Goal: Task Accomplishment & Management: Use online tool/utility

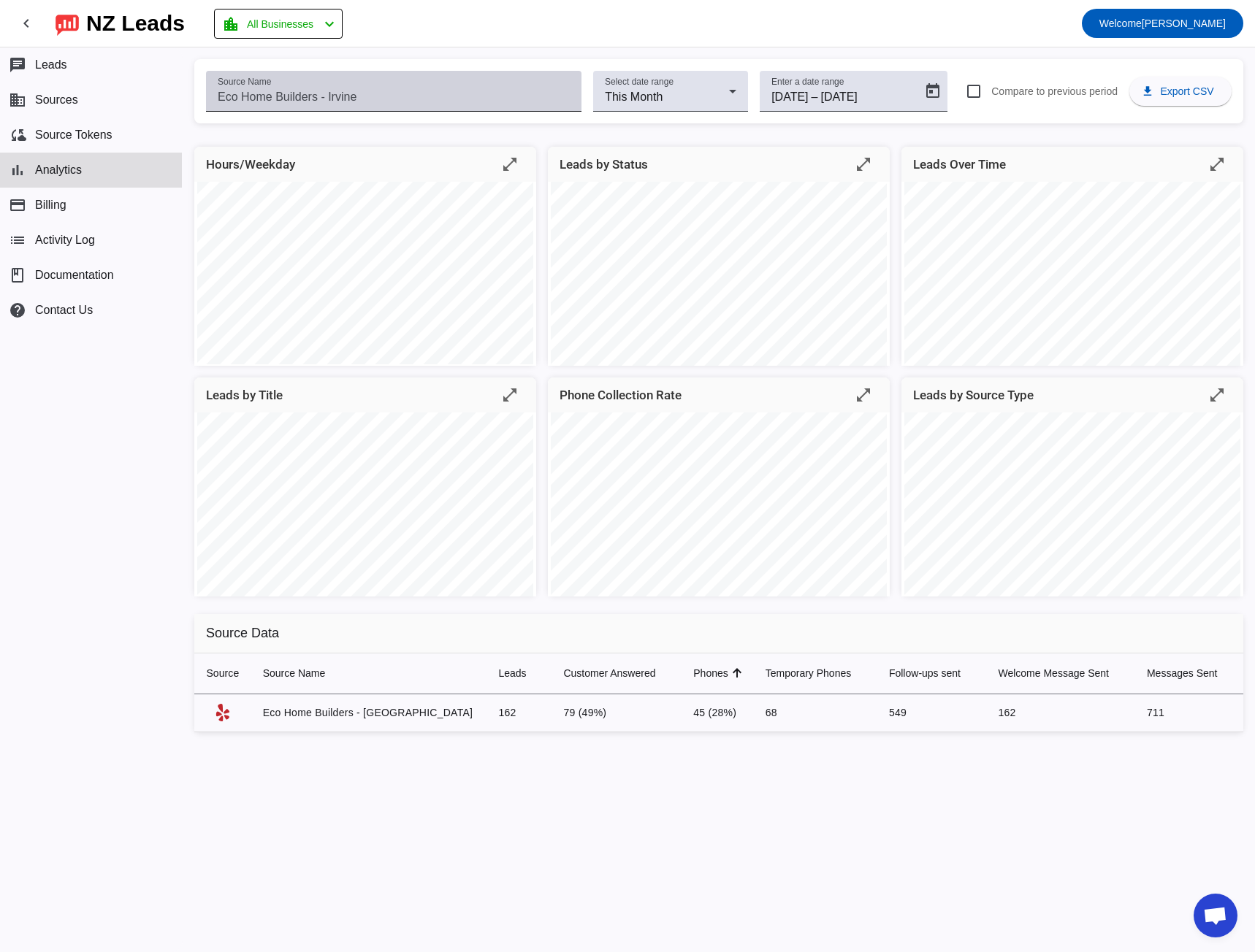
click at [264, 87] on div "Source Name" at bounding box center [393, 91] width 352 height 41
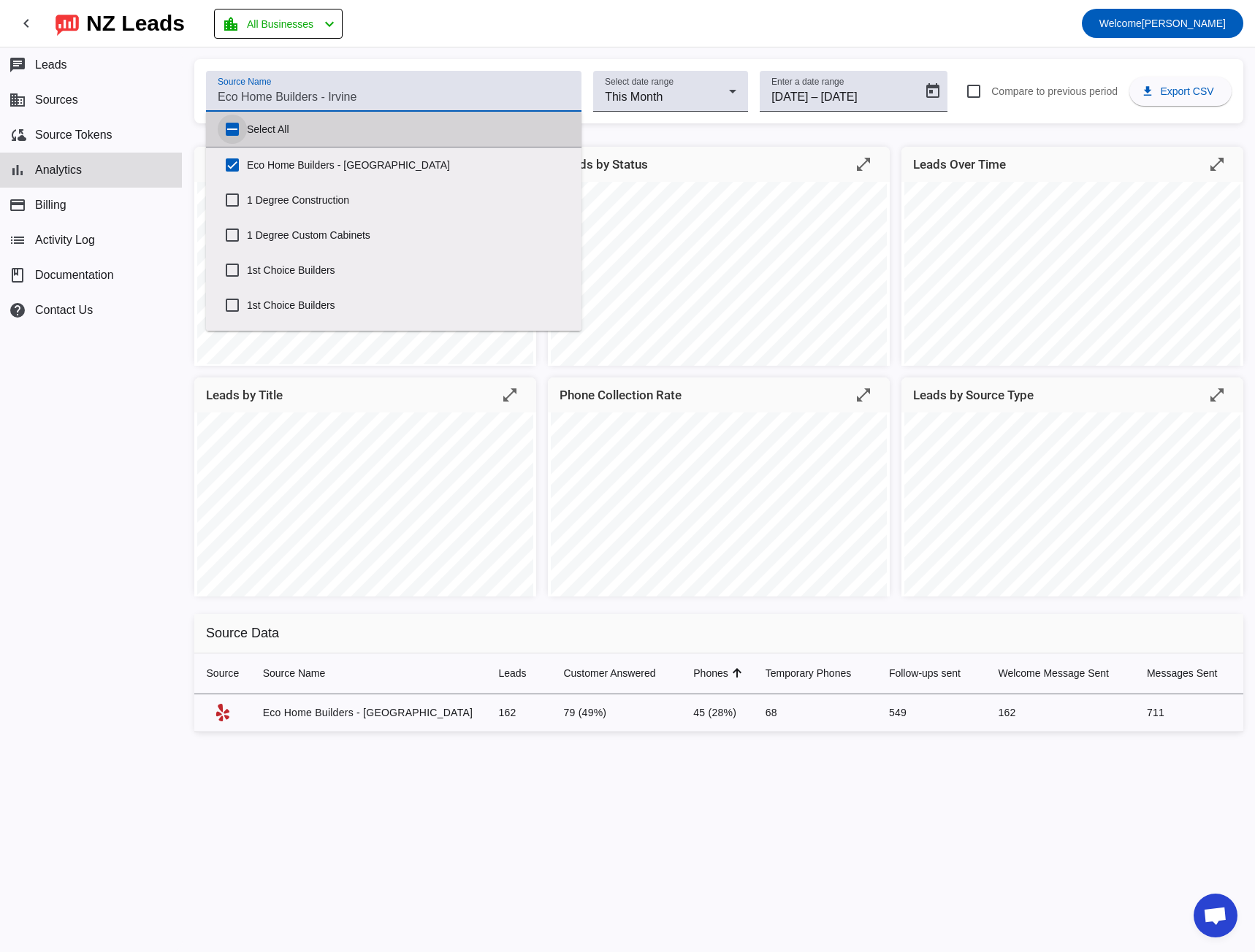
click at [236, 126] on input "Select All" at bounding box center [231, 128] width 29 height 29
checkbox input "true"
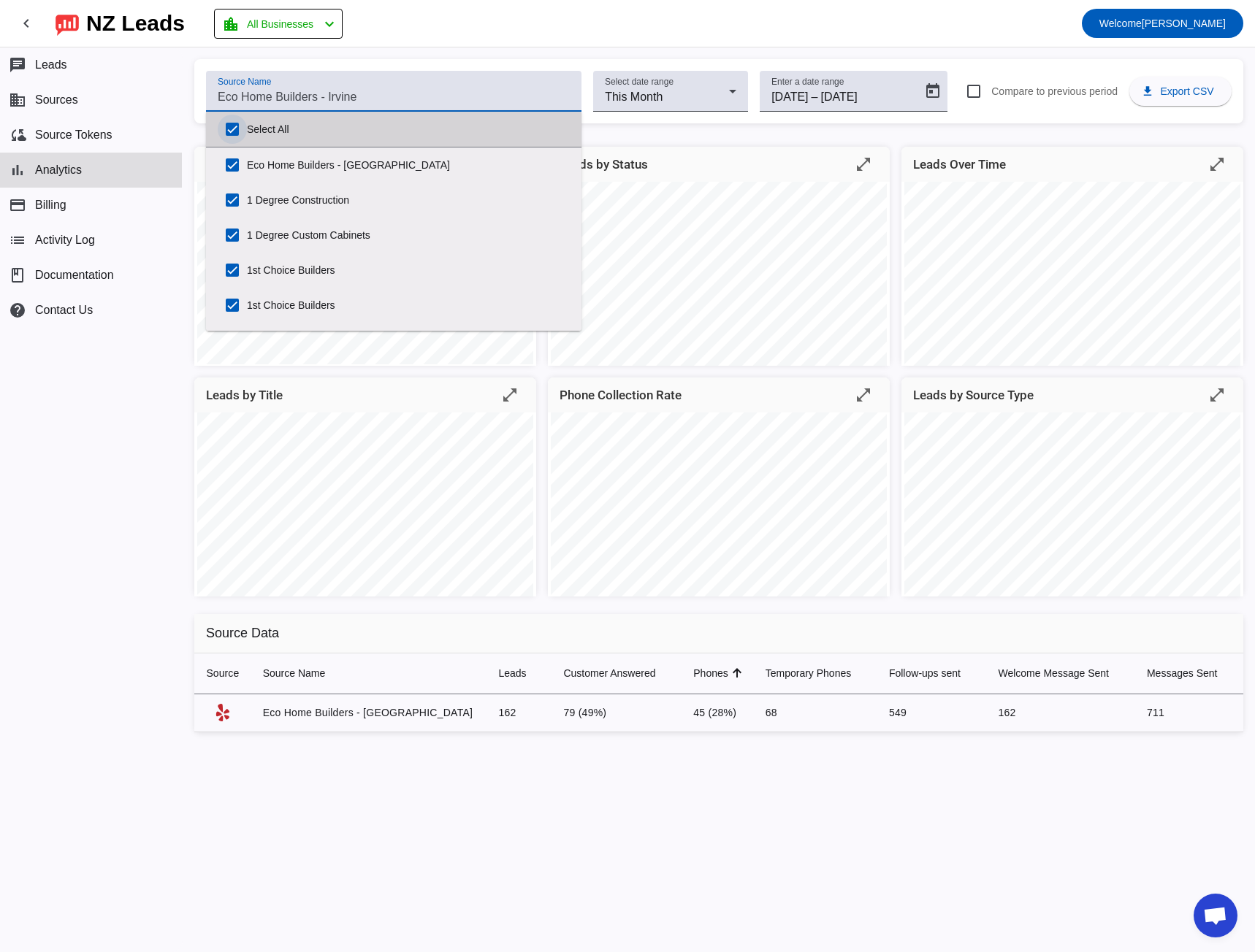
checkbox input "true"
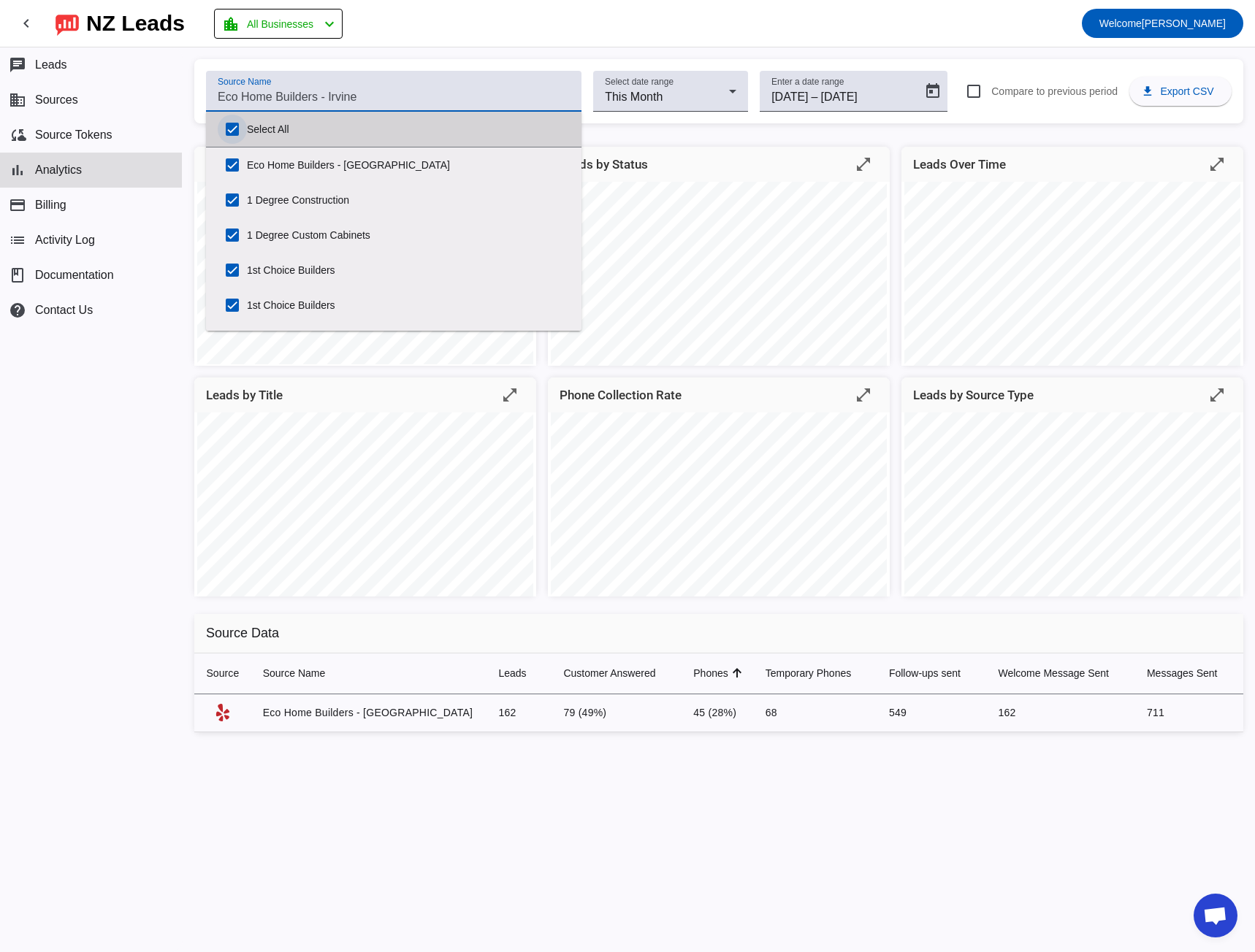
checkbox input "true"
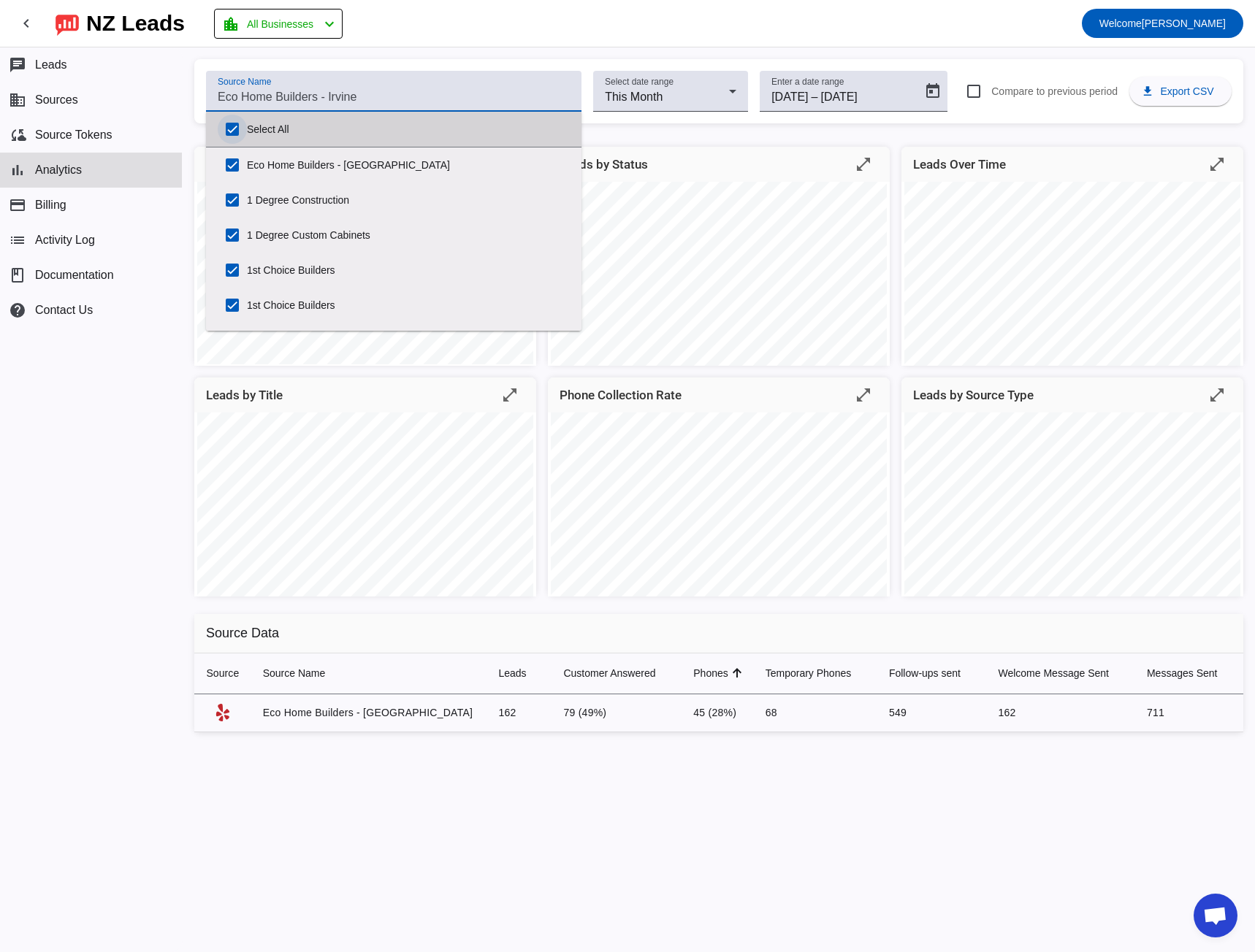
checkbox input "true"
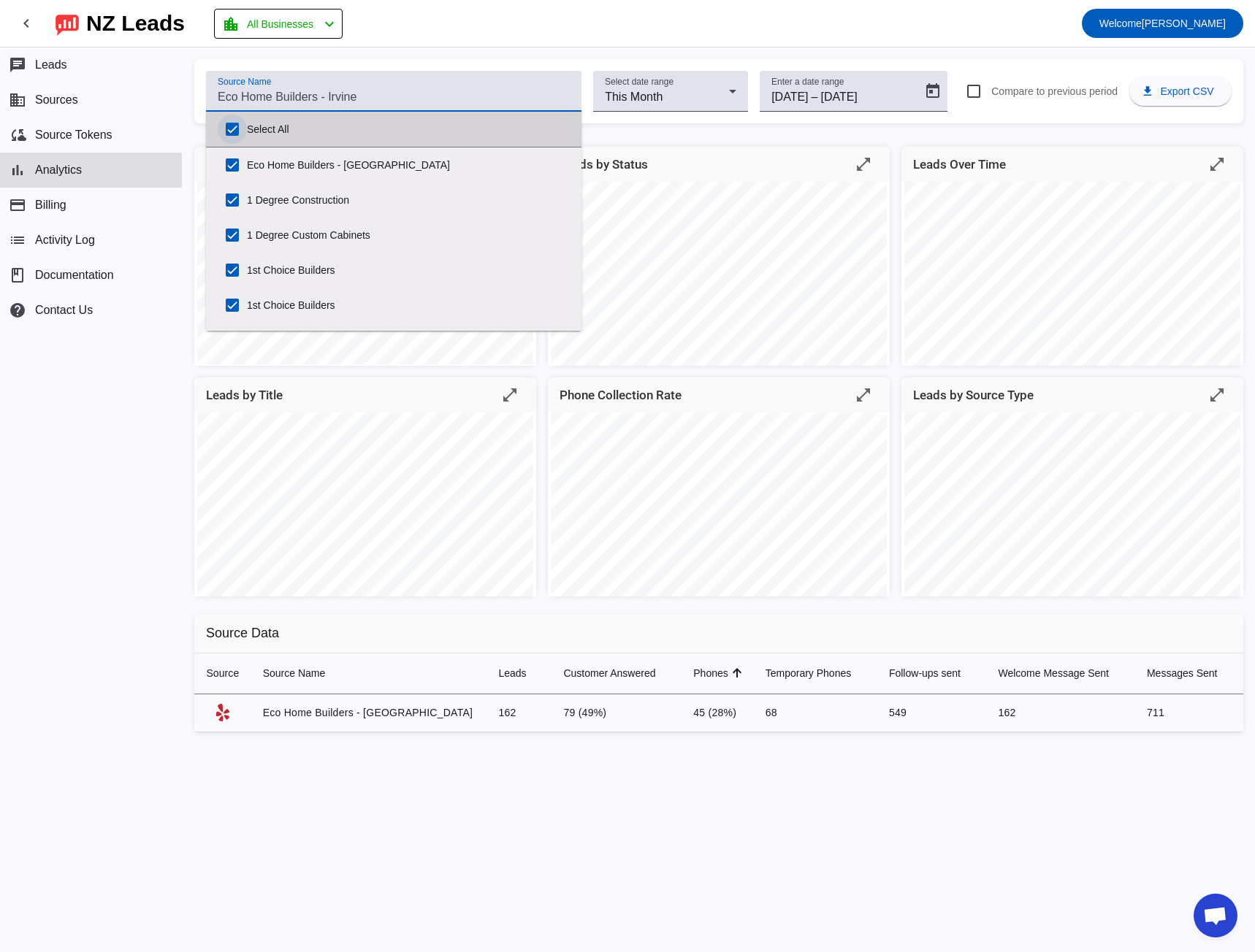
checkbox input "true"
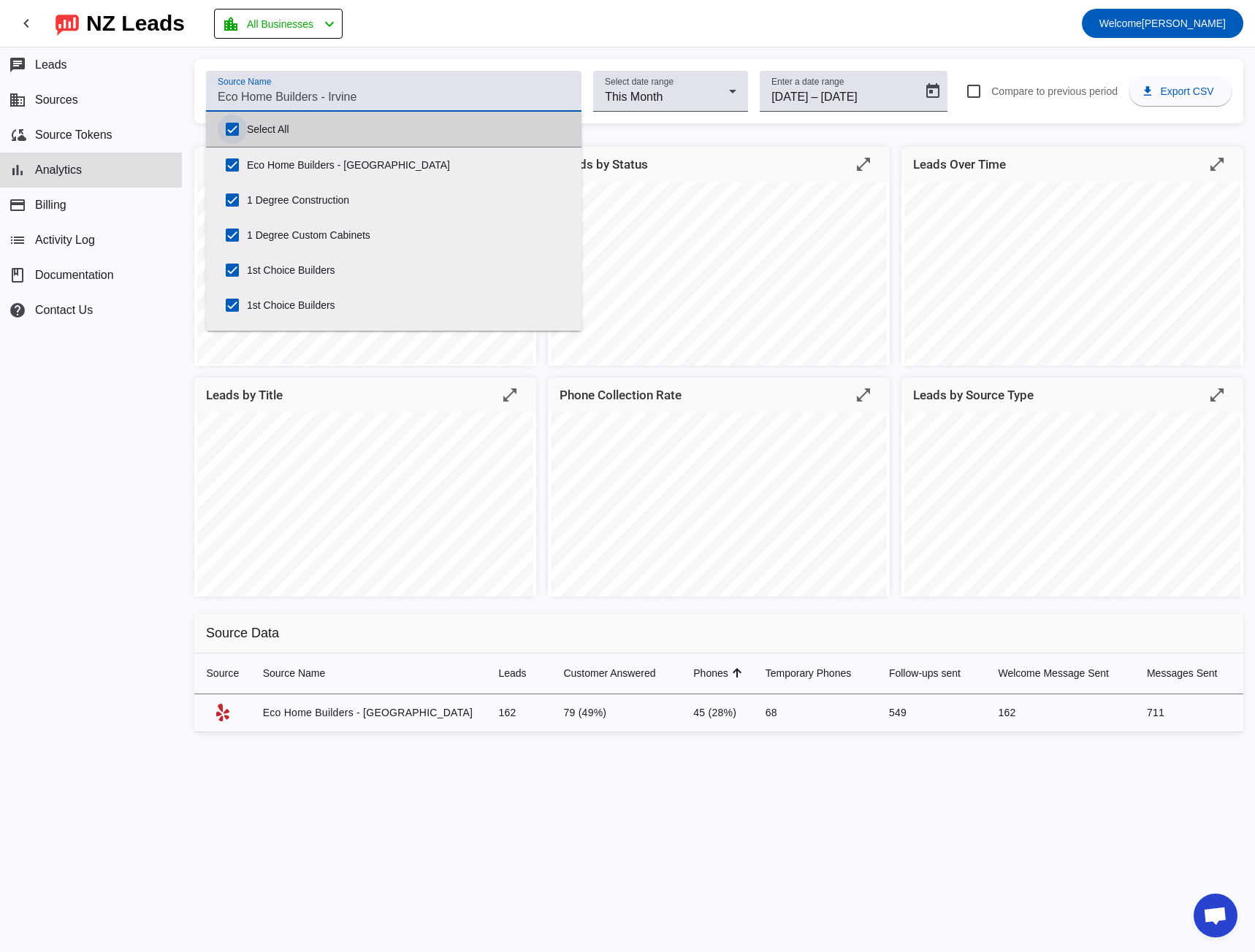
checkbox input "true"
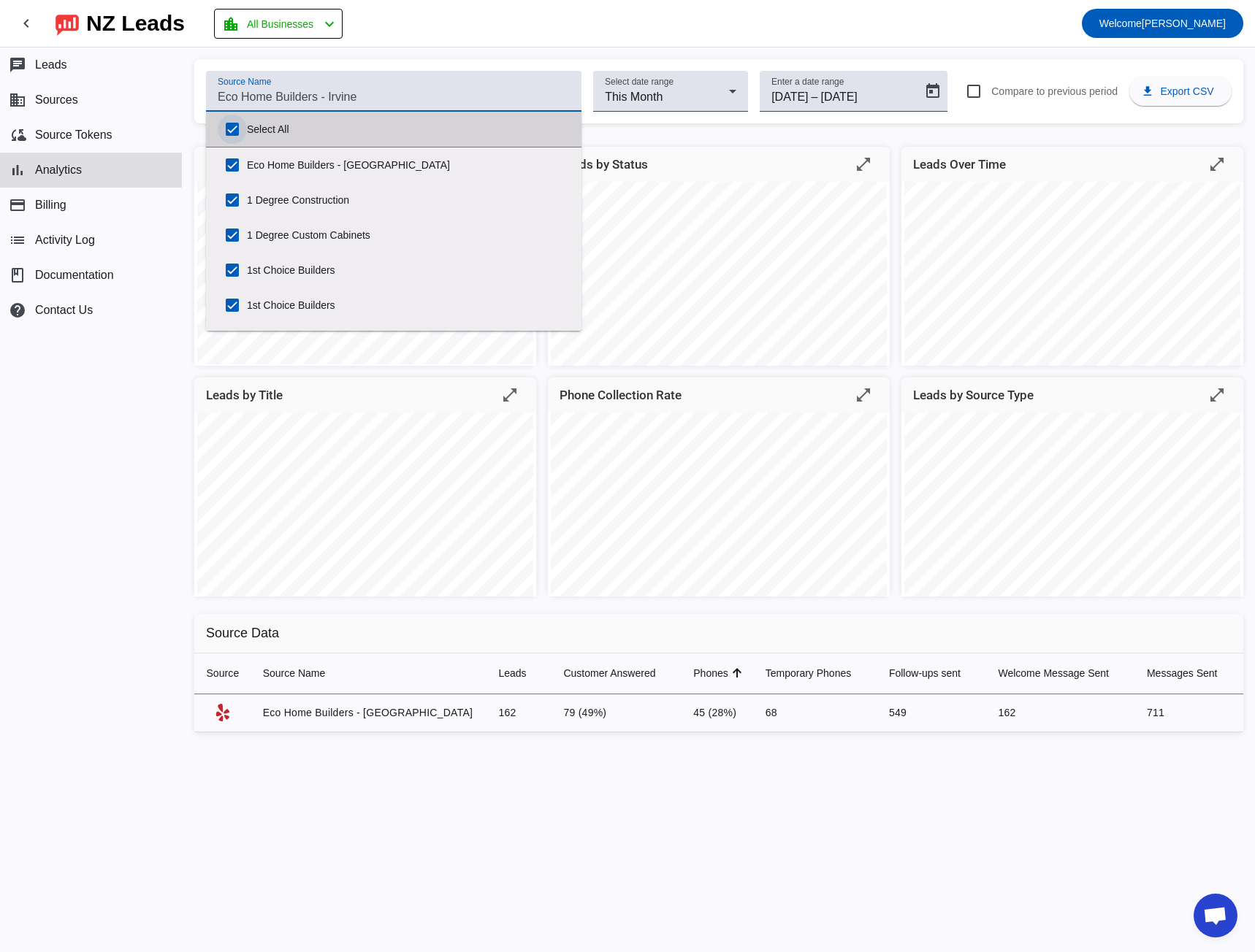
checkbox input "true"
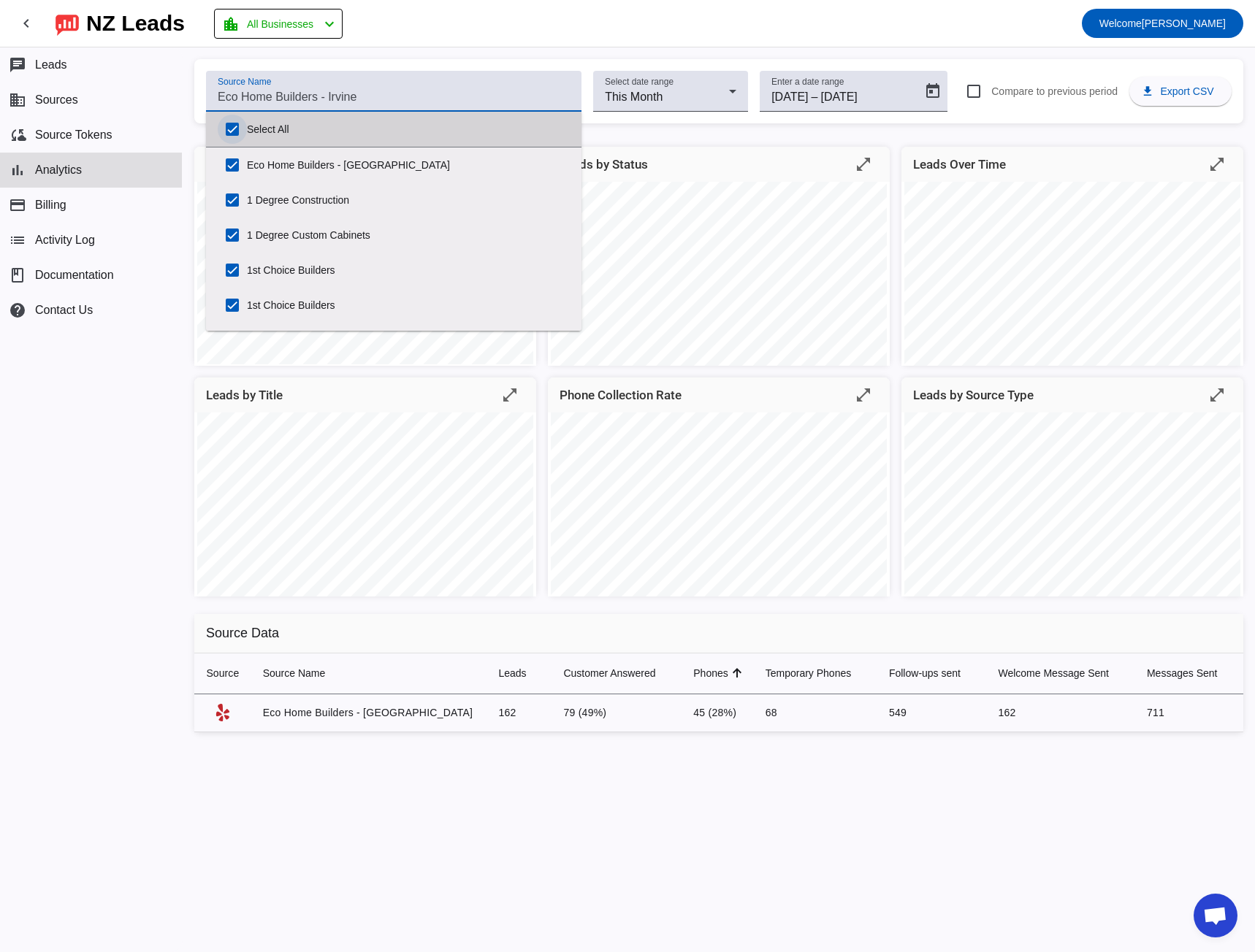
checkbox input "true"
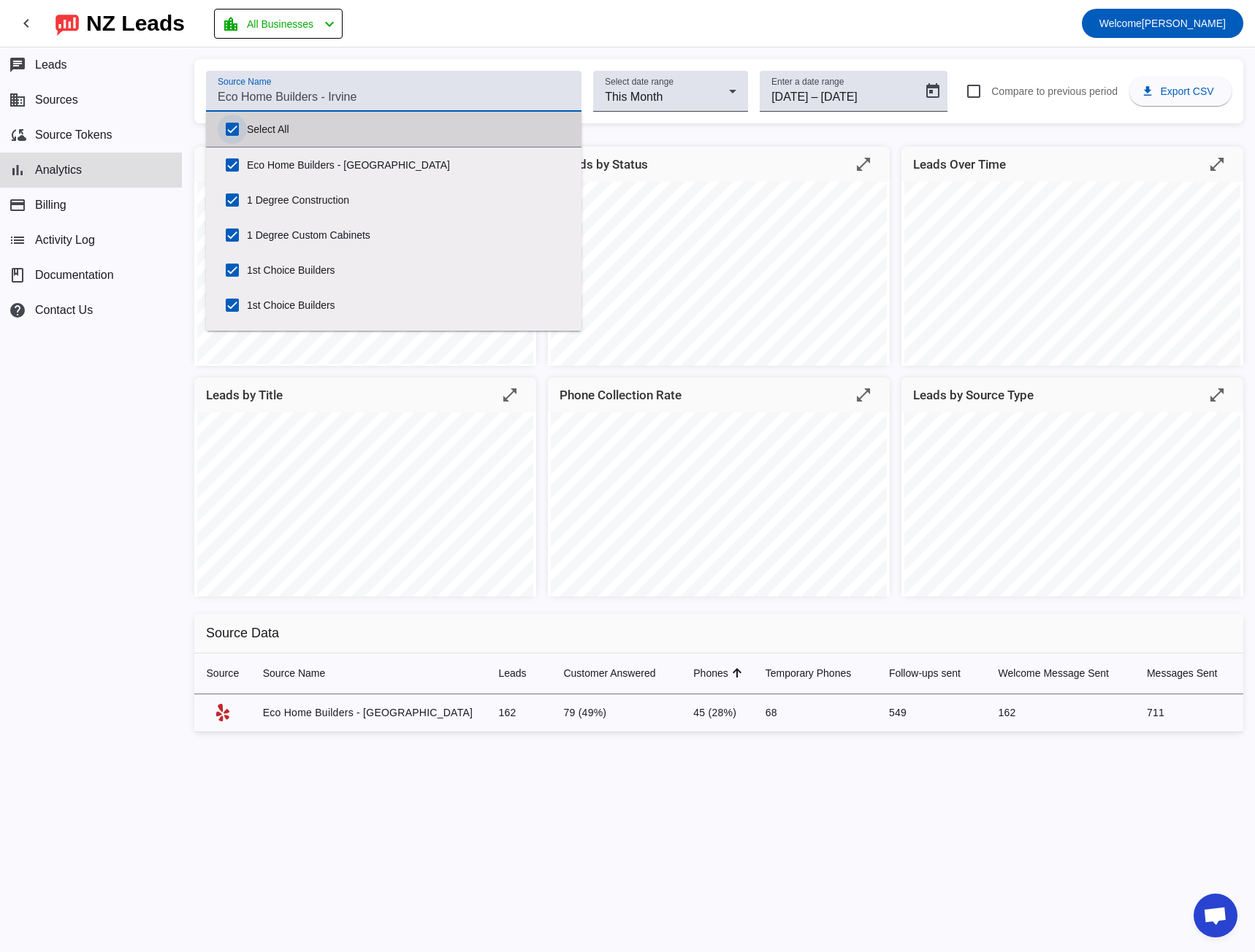
checkbox input "true"
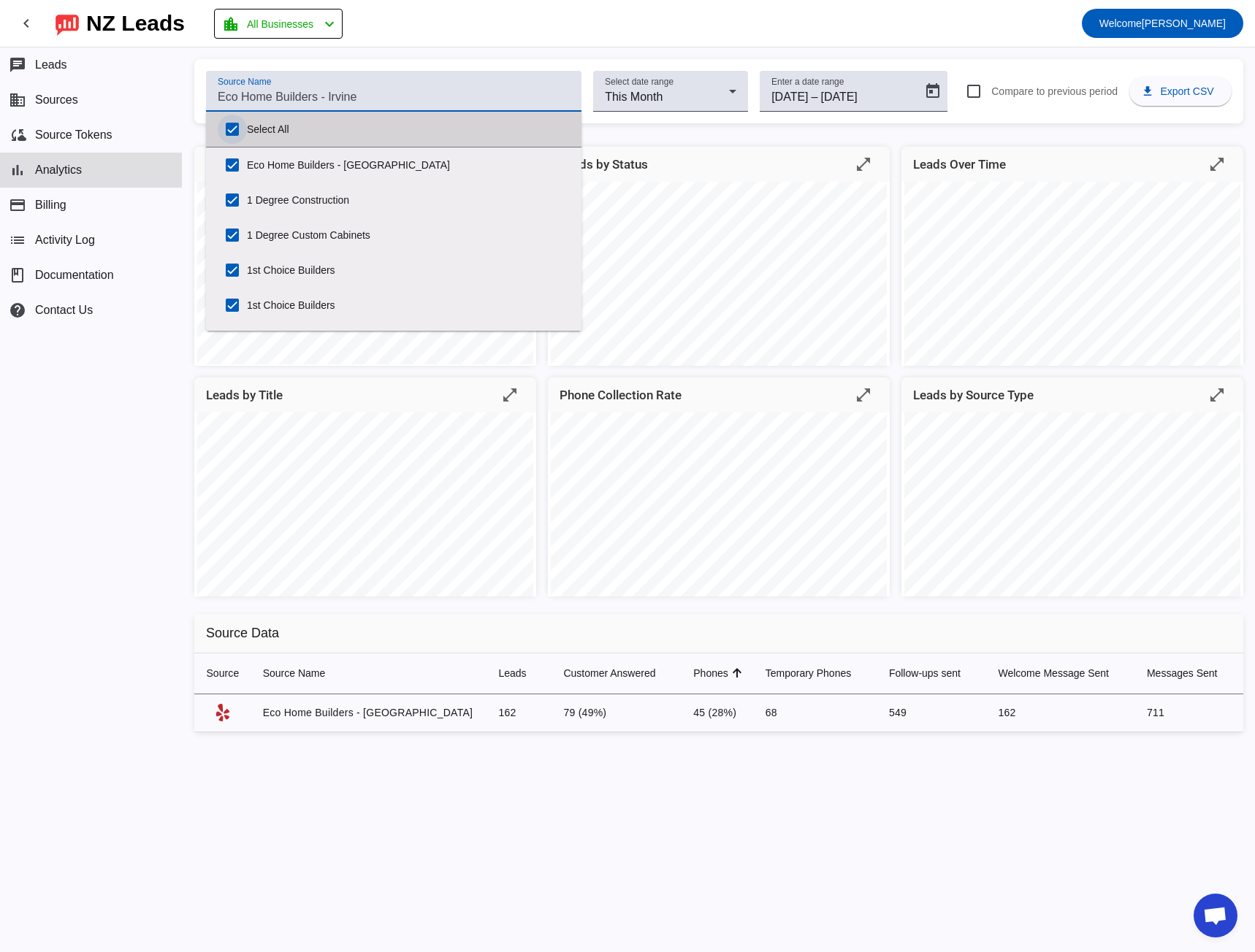
checkbox input "true"
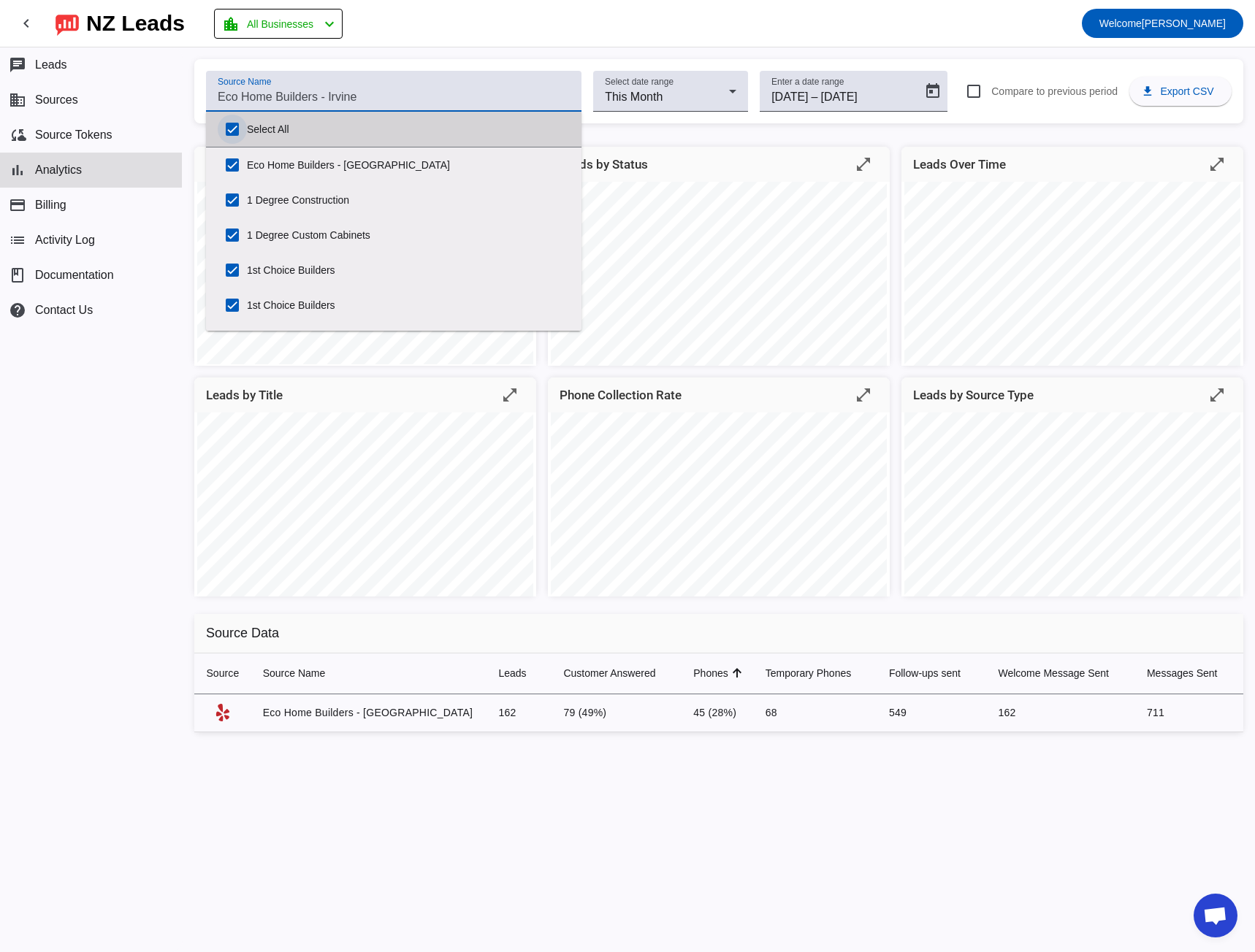
checkbox input "true"
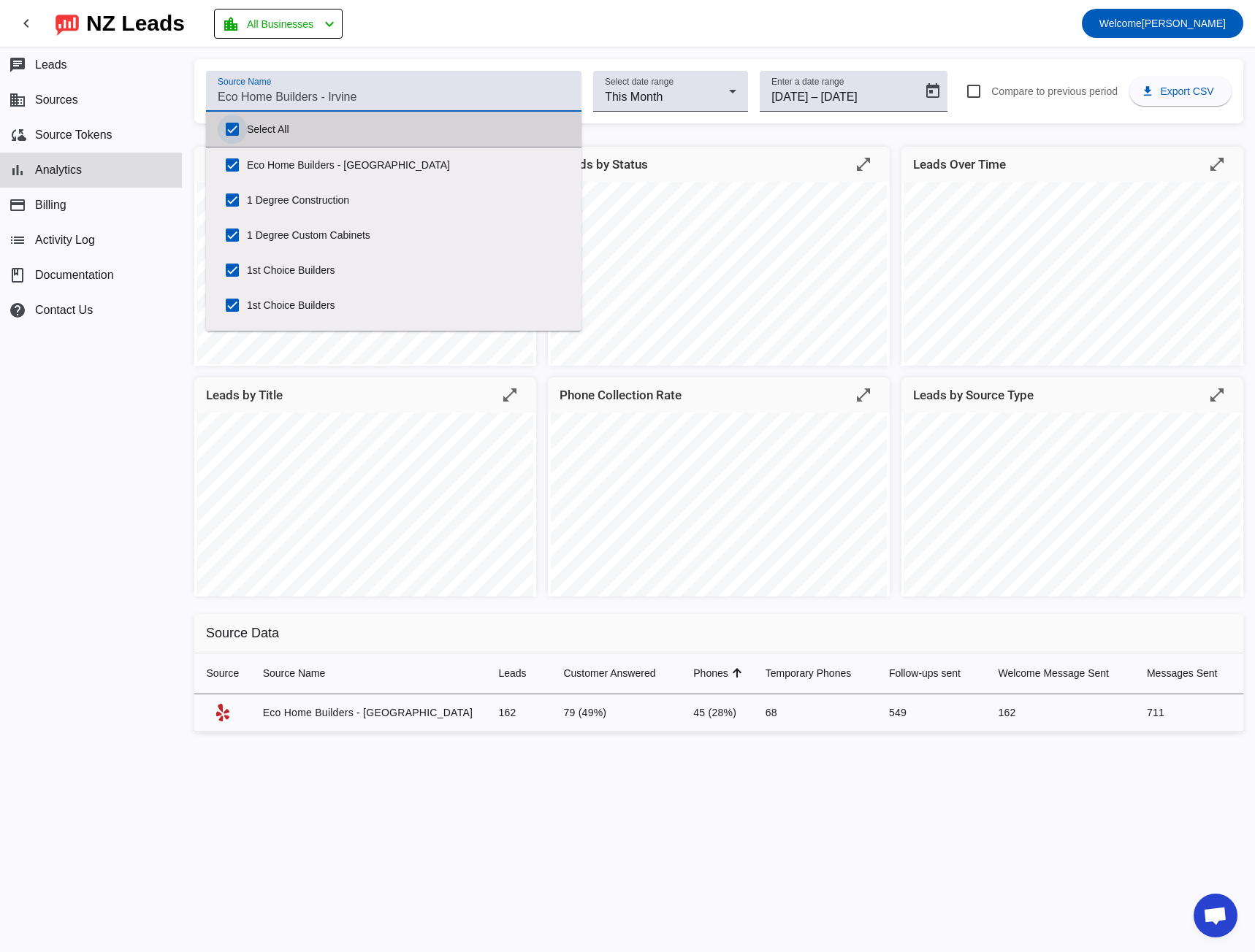
checkbox input "true"
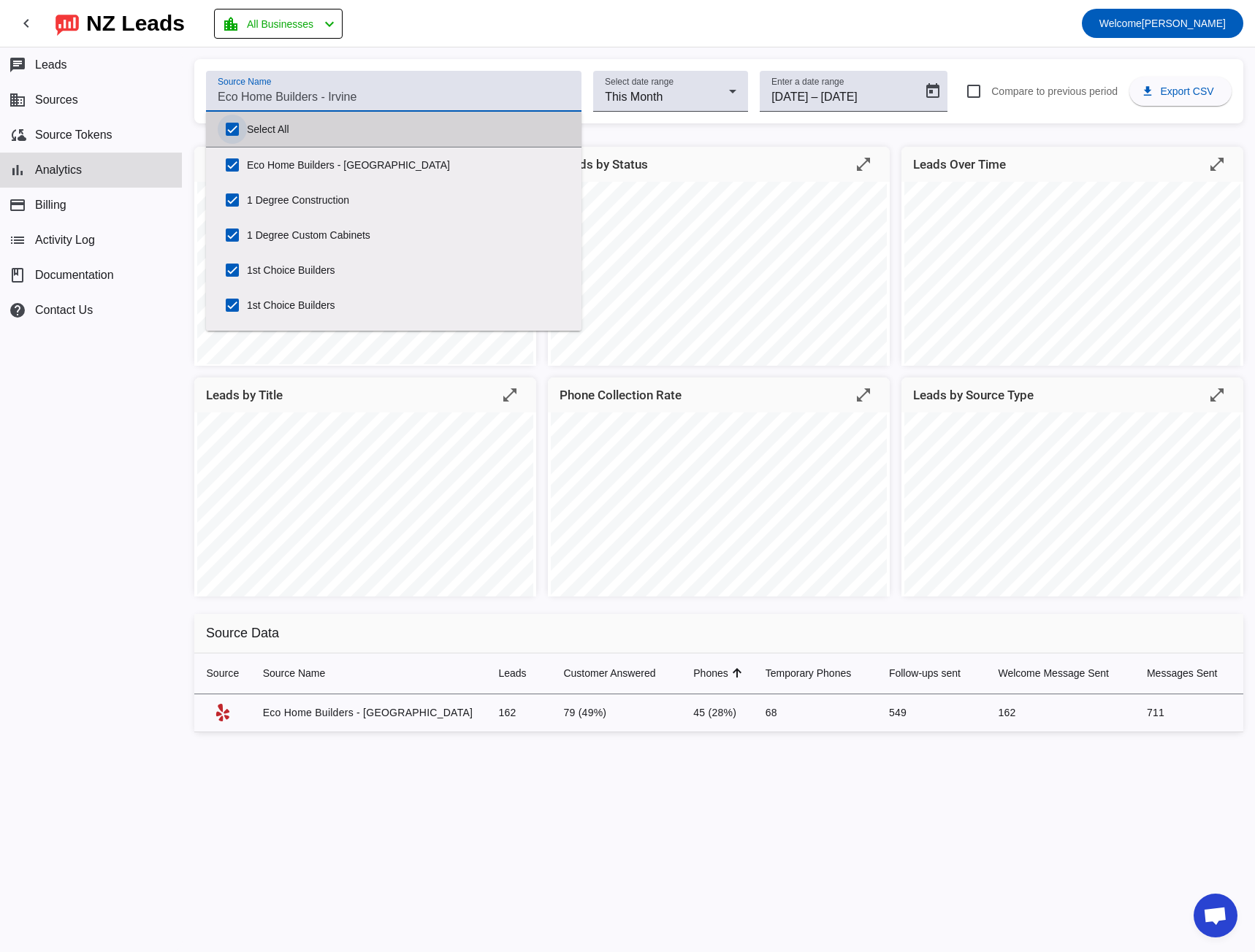
checkbox input "true"
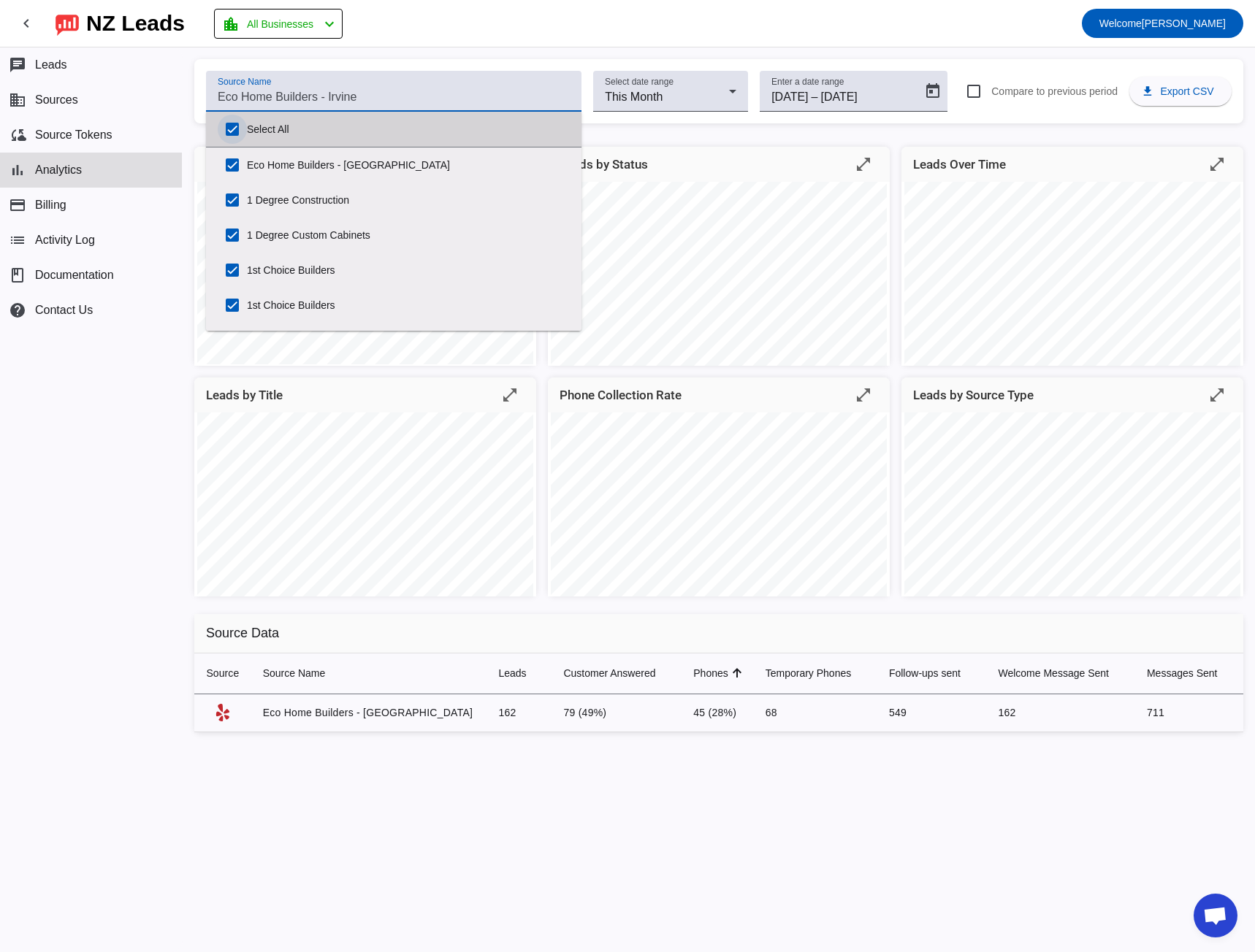
checkbox input "true"
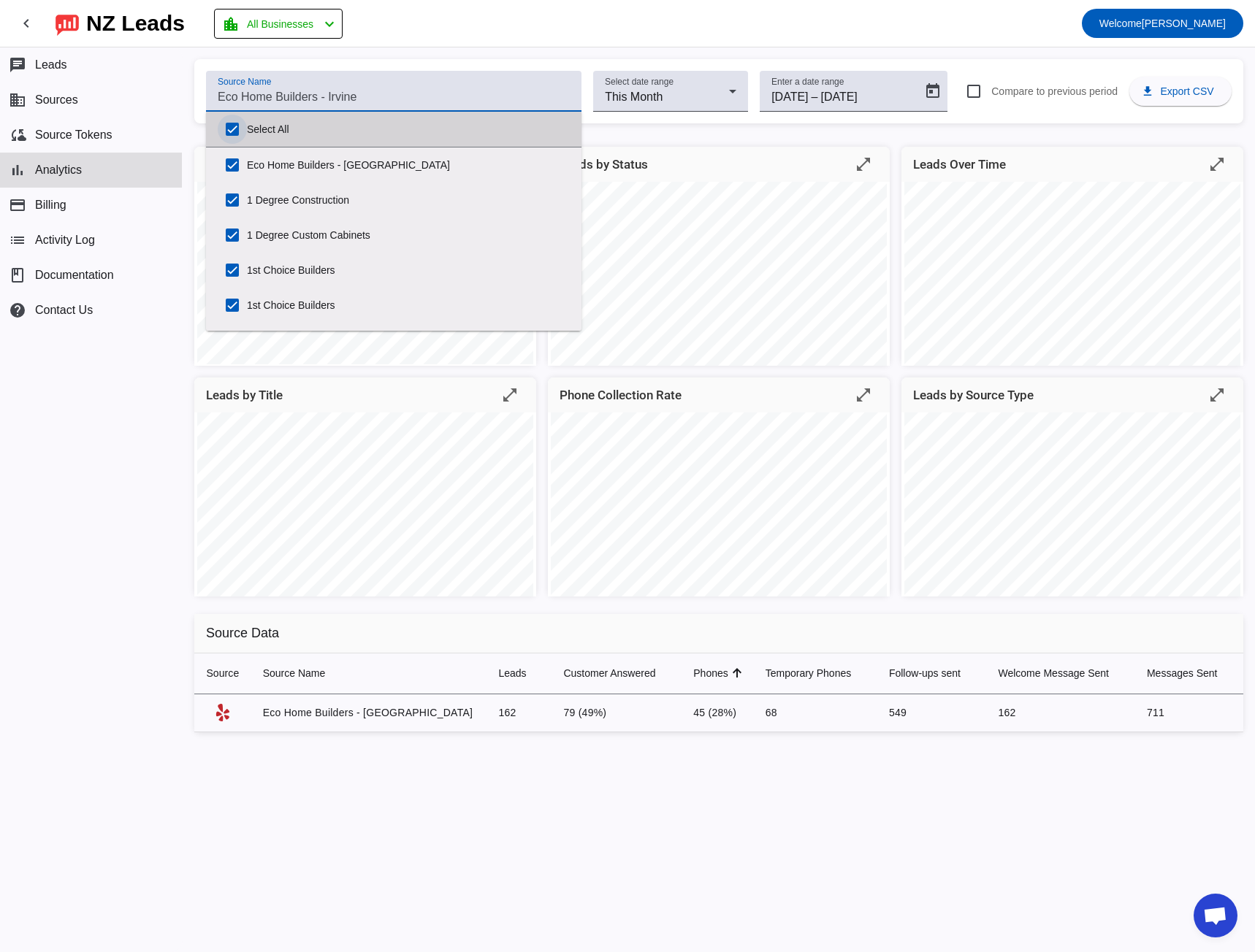
checkbox input "true"
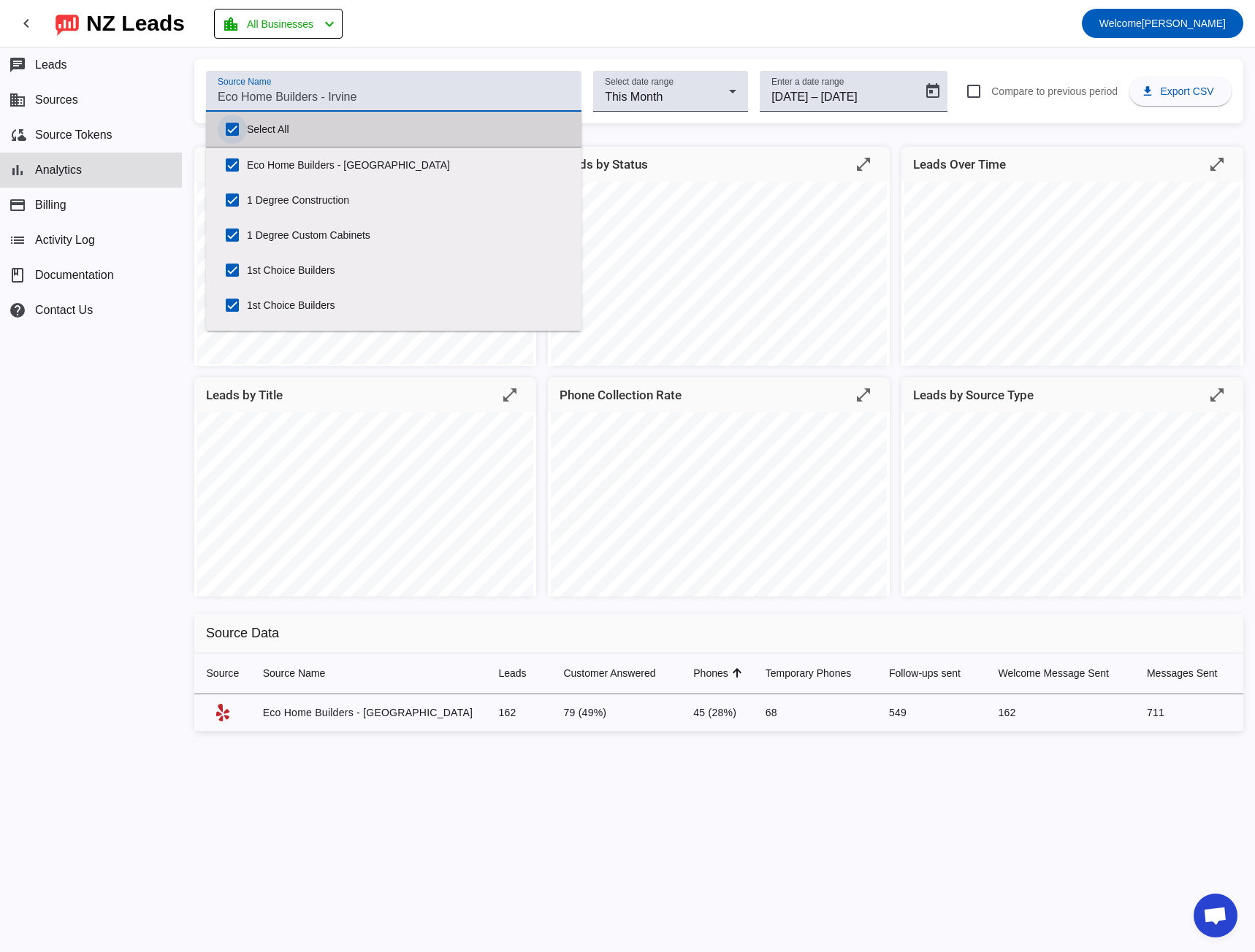
checkbox input "true"
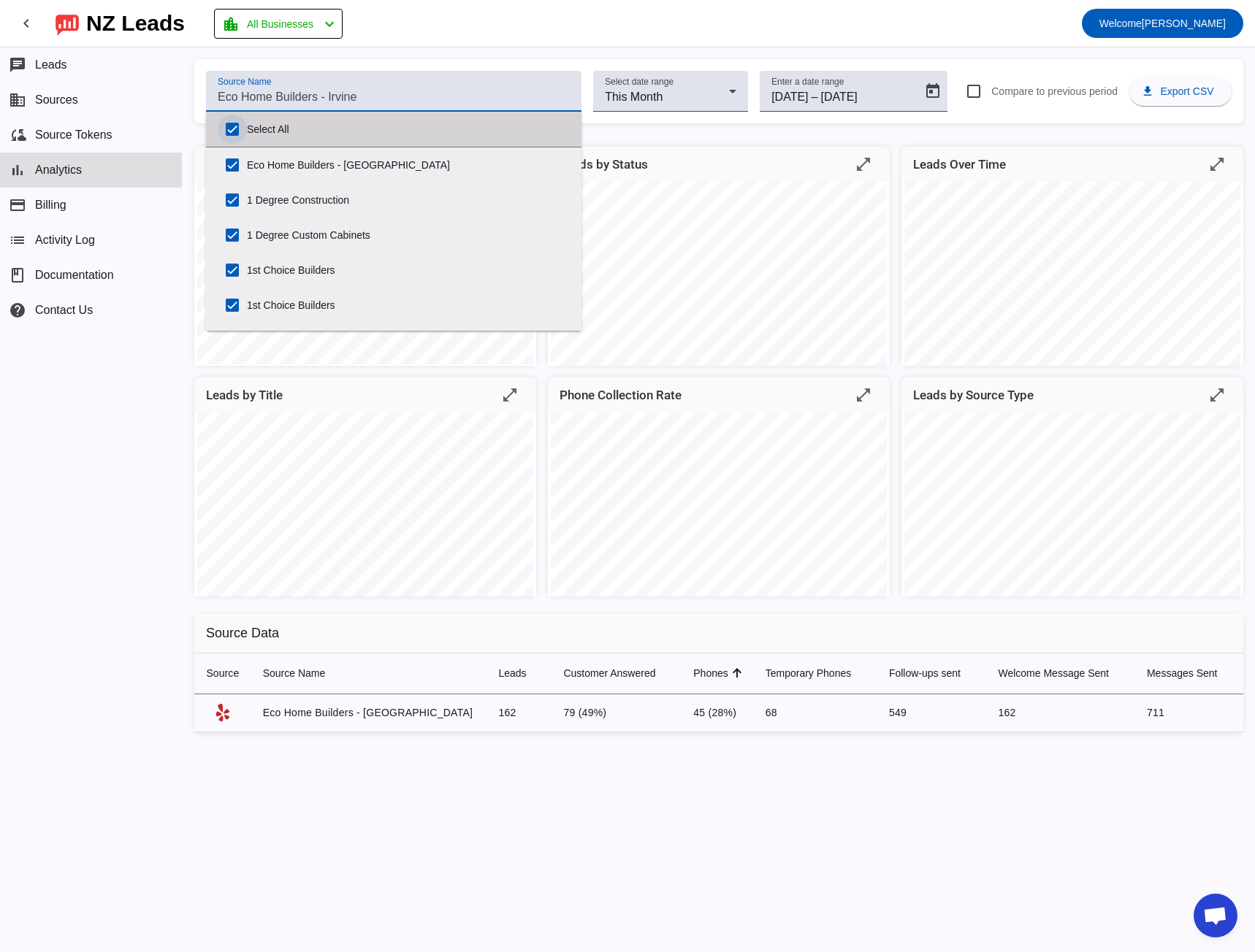
checkbox input "true"
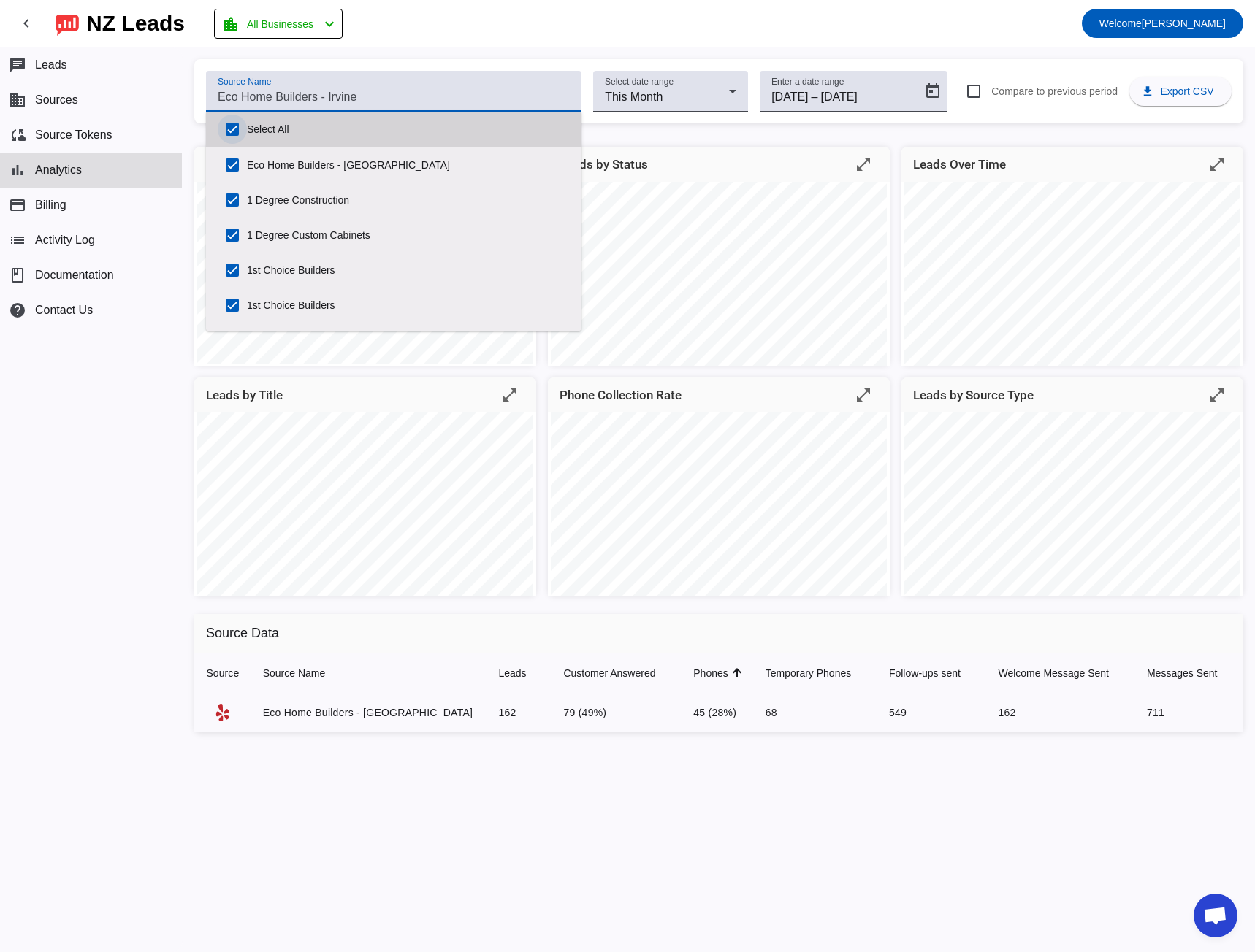
checkbox input "true"
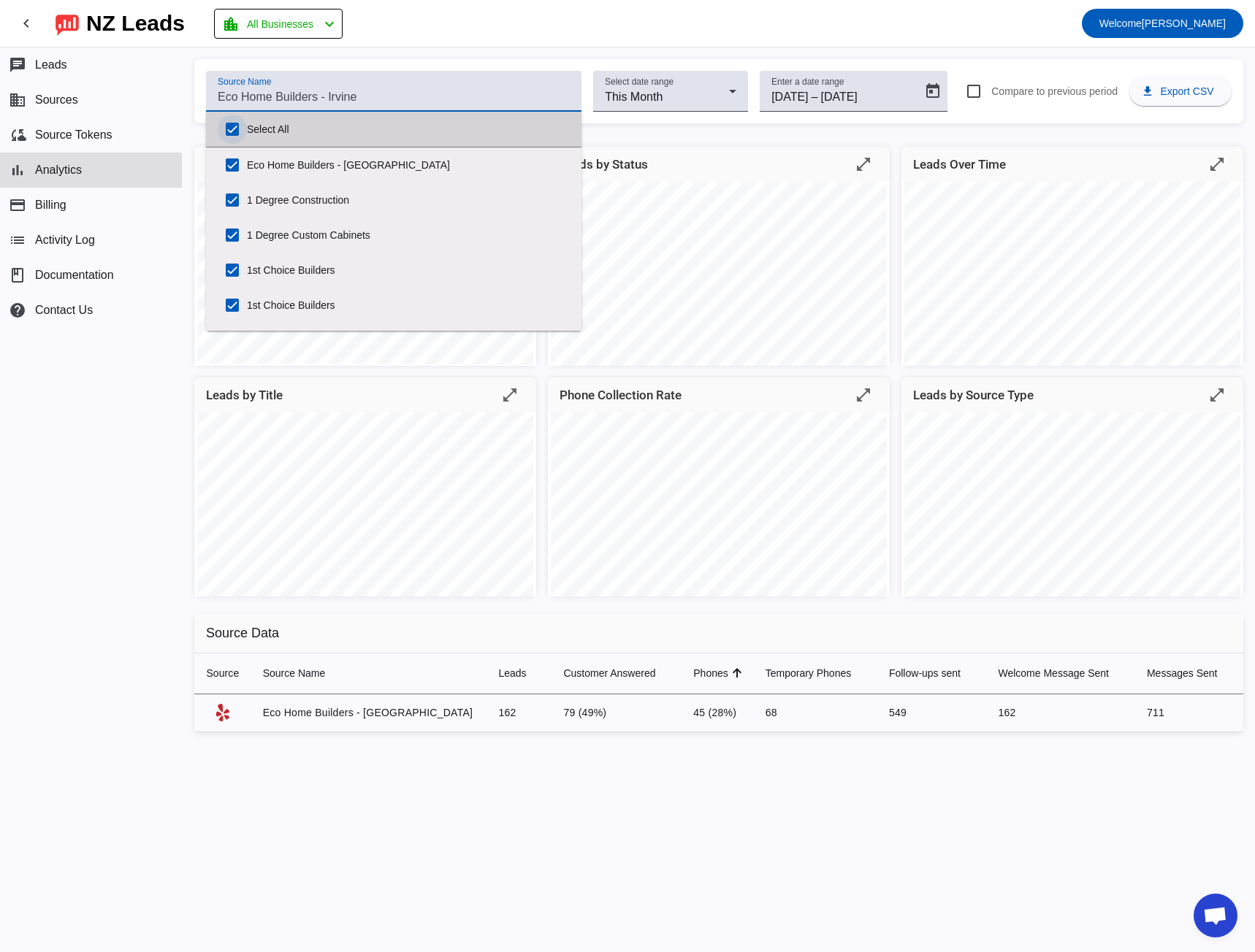
checkbox input "true"
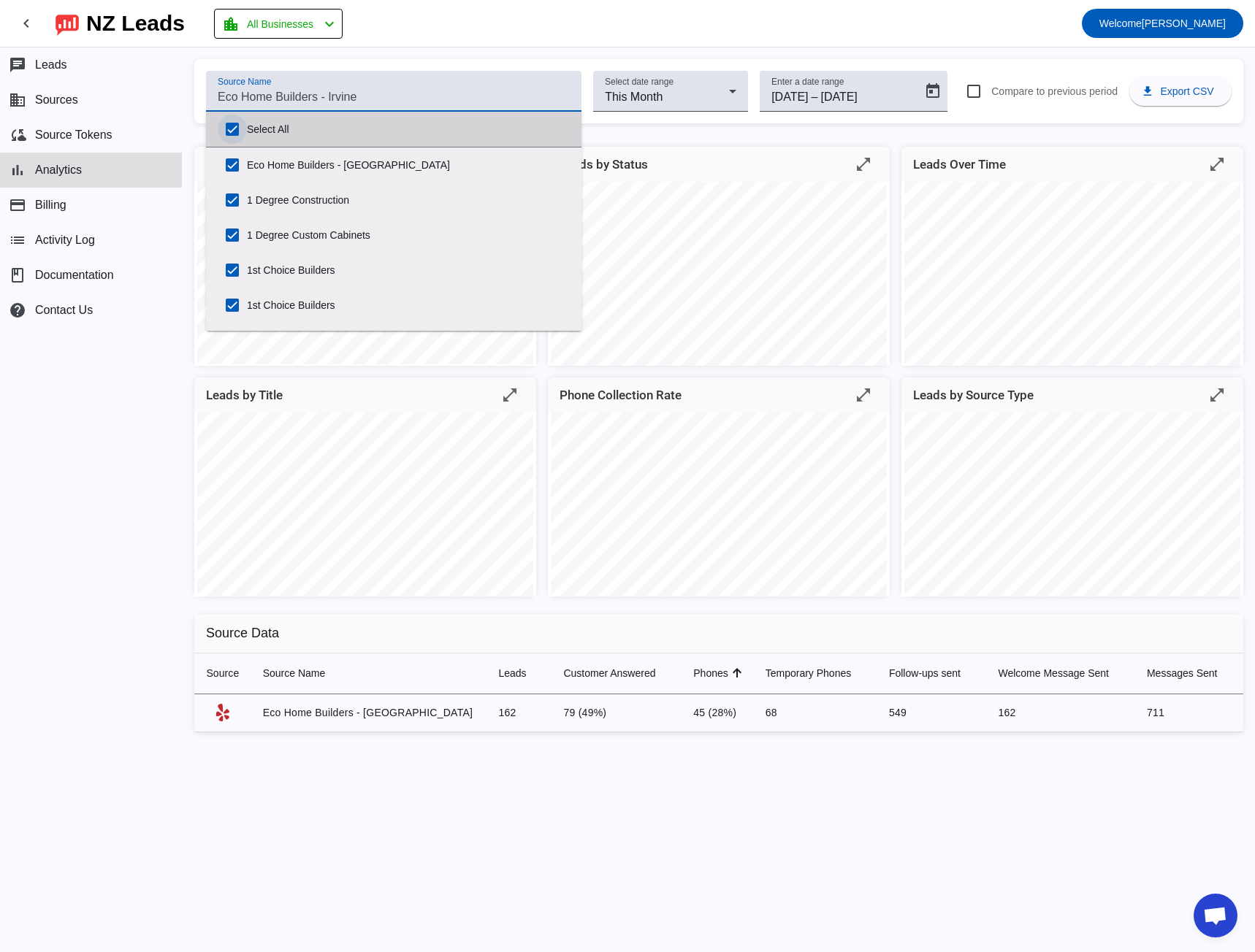
checkbox input "true"
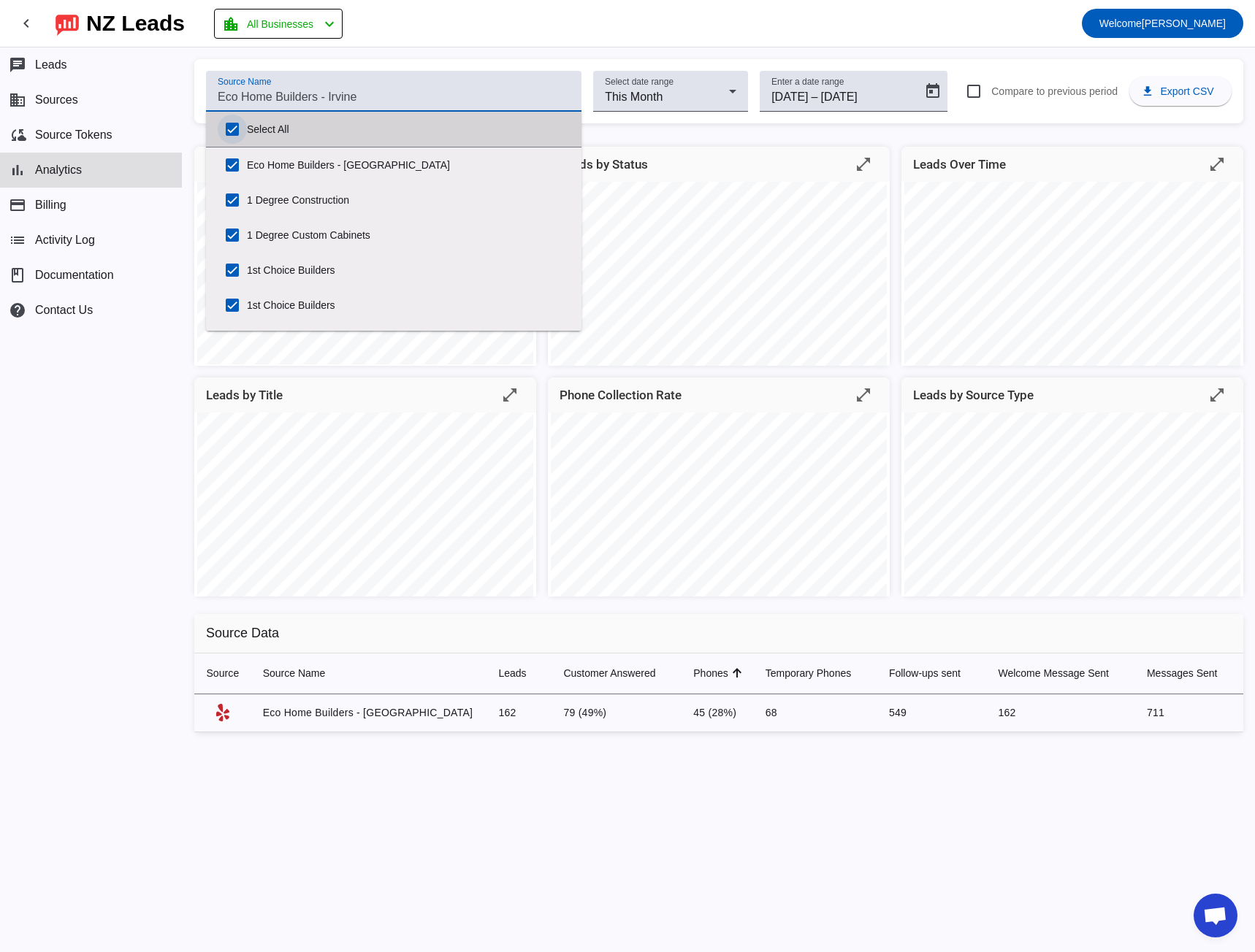
checkbox input "true"
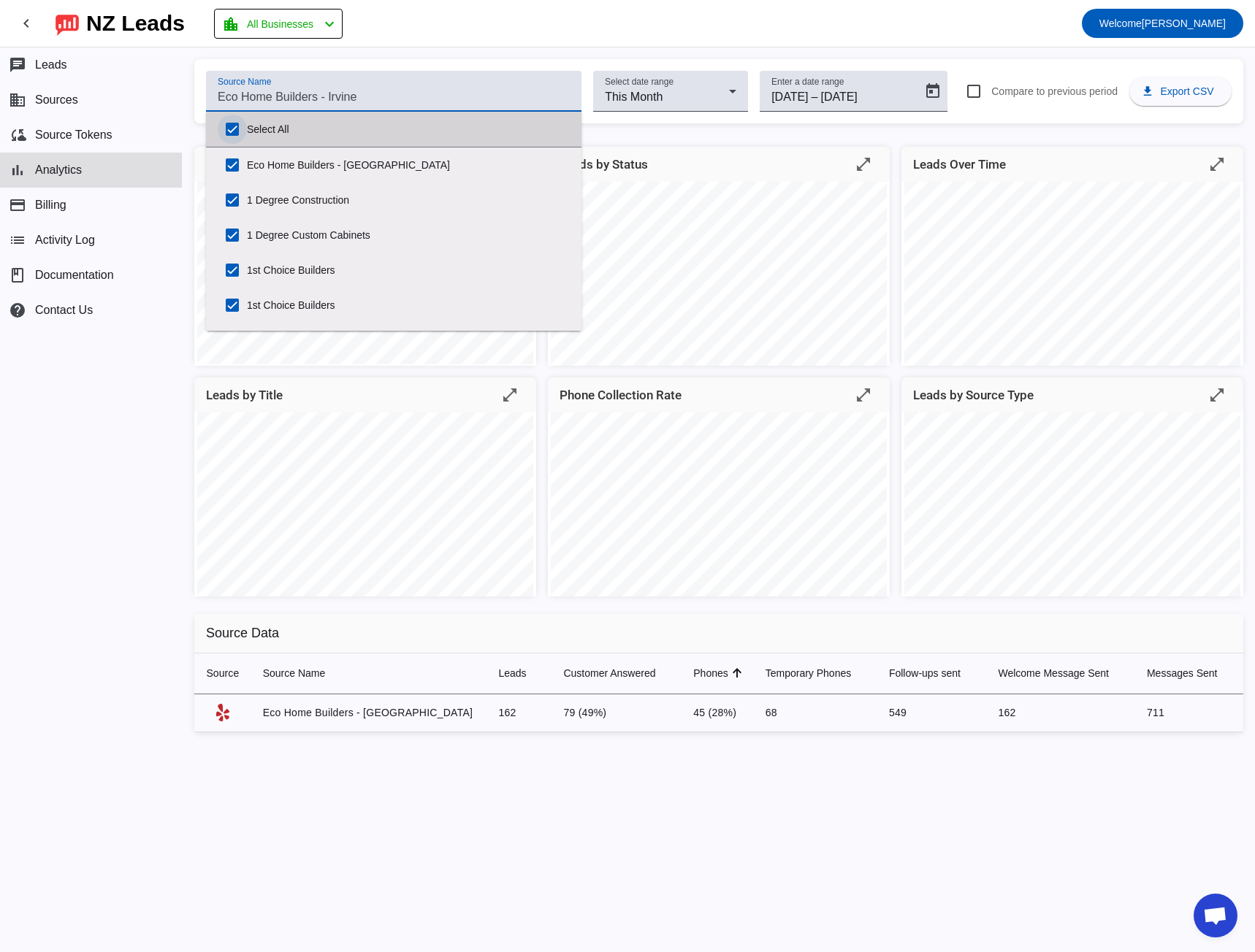
checkbox input "true"
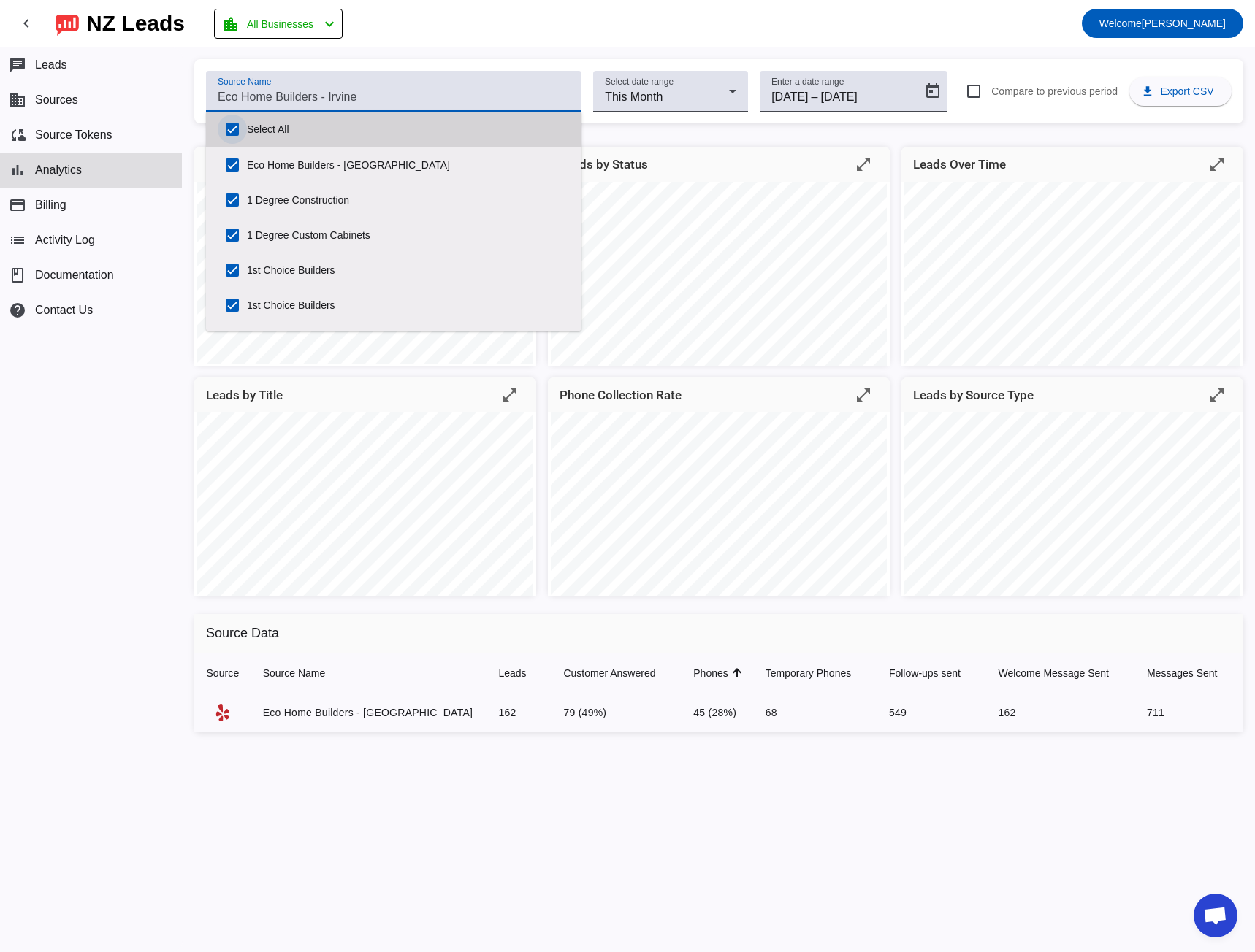
checkbox input "true"
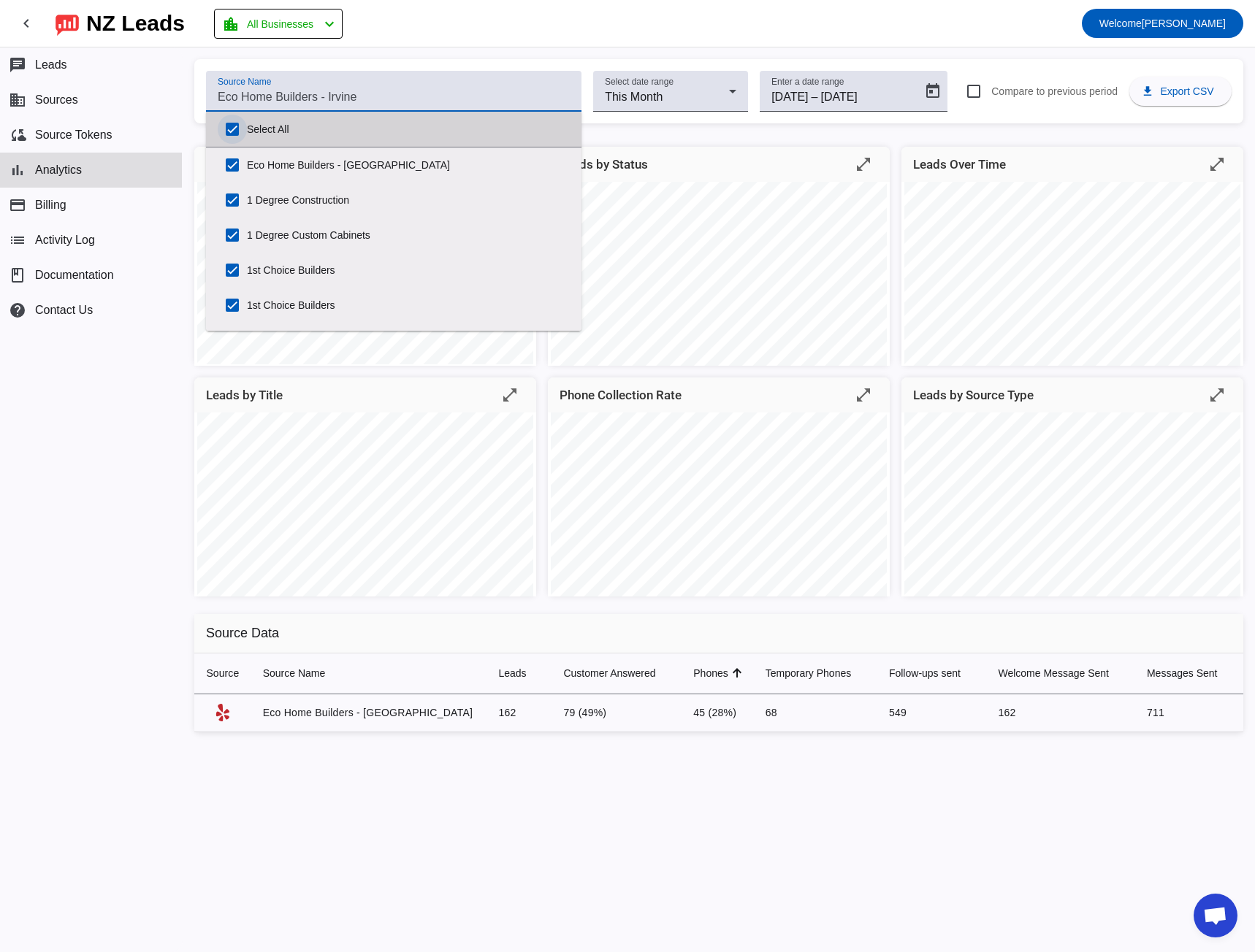
checkbox input "true"
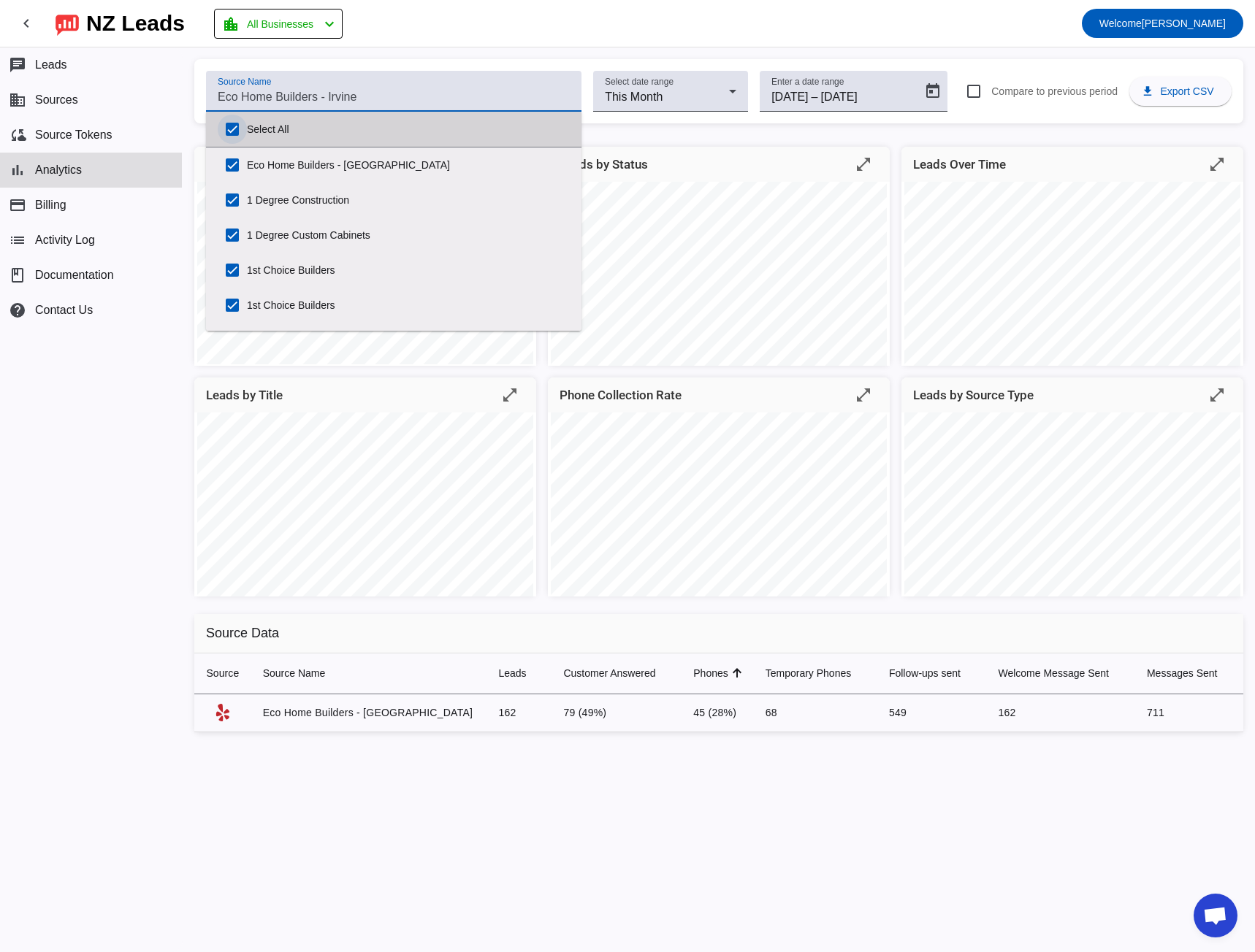
checkbox input "true"
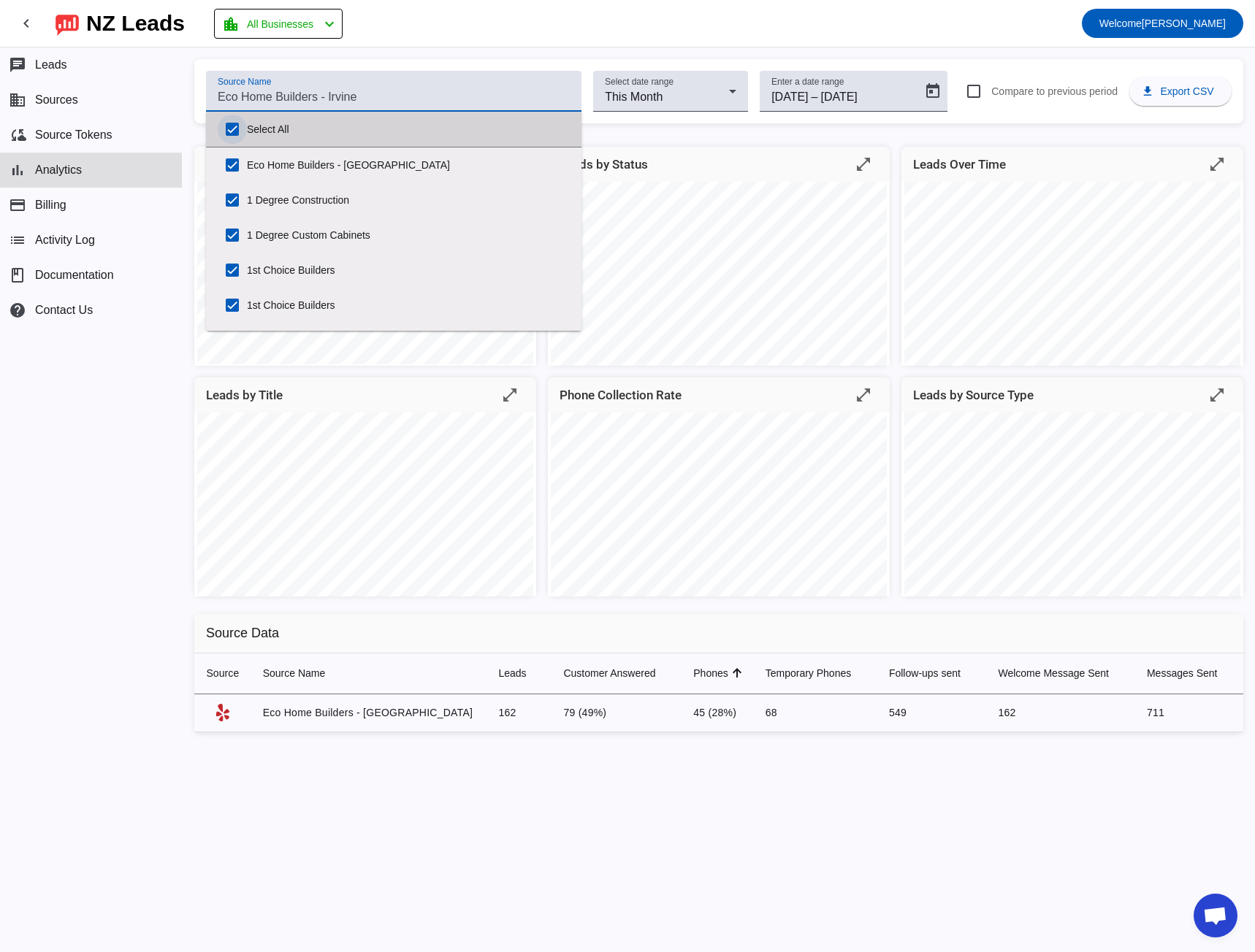
checkbox input "true"
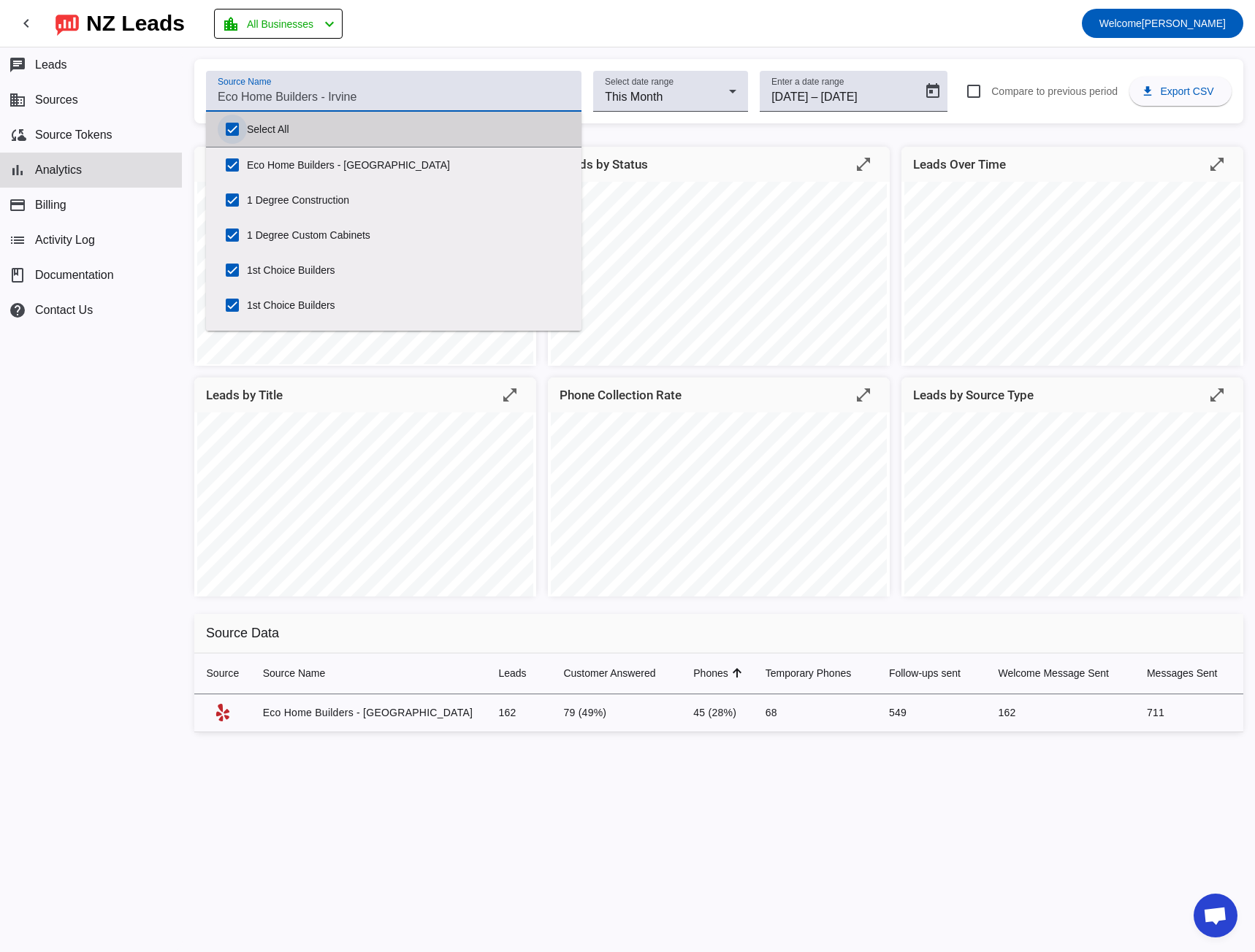
checkbox input "true"
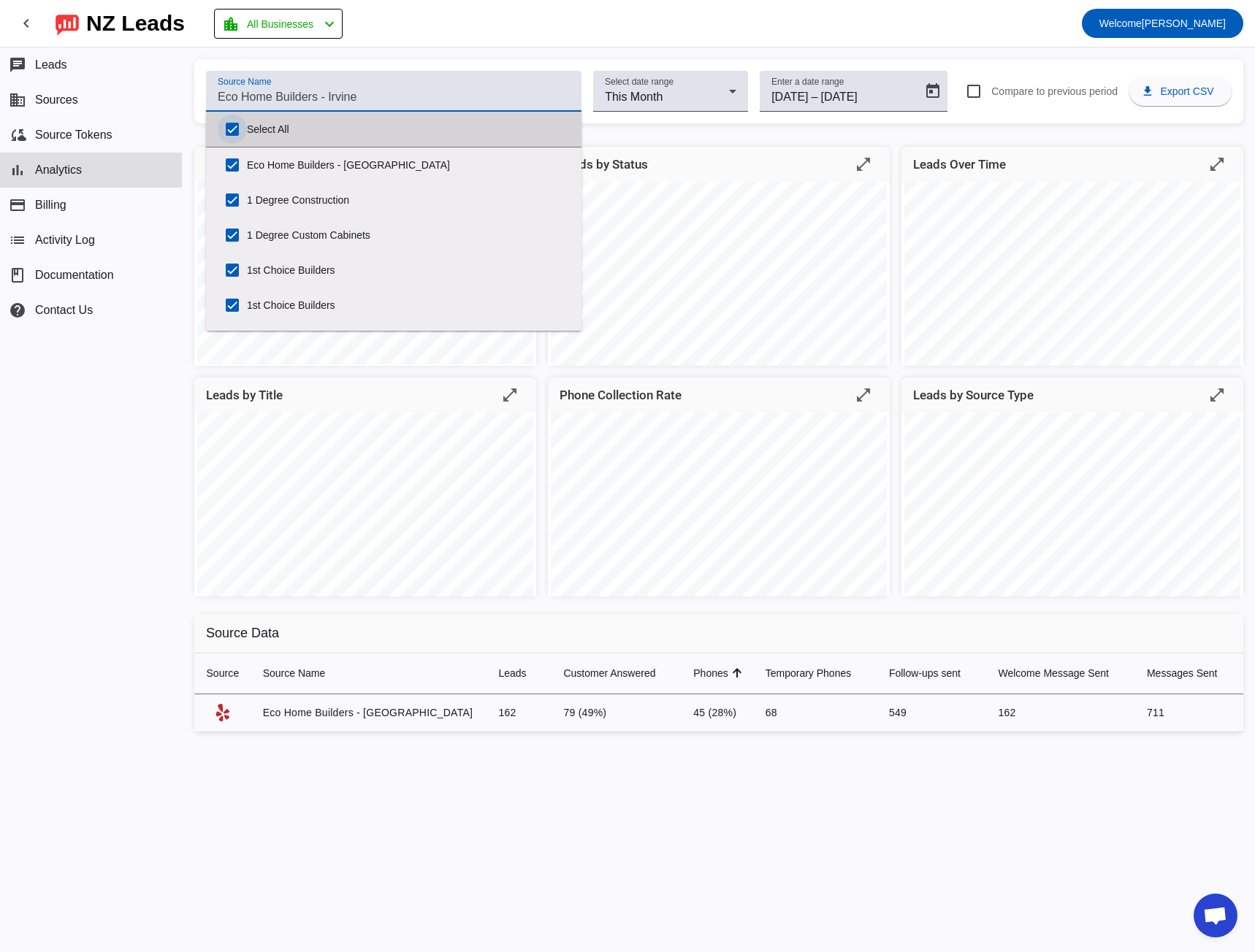
checkbox input "true"
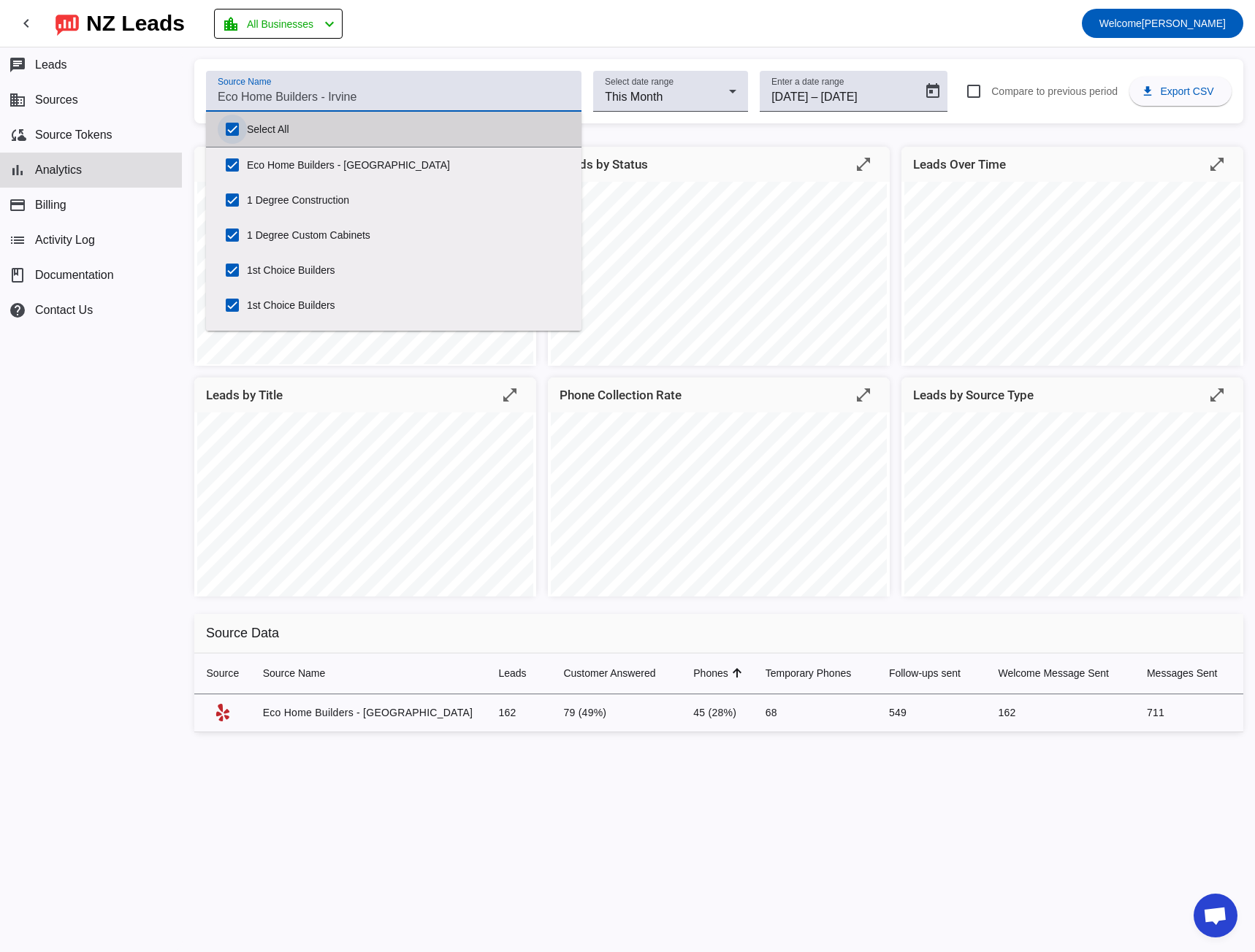
checkbox input "true"
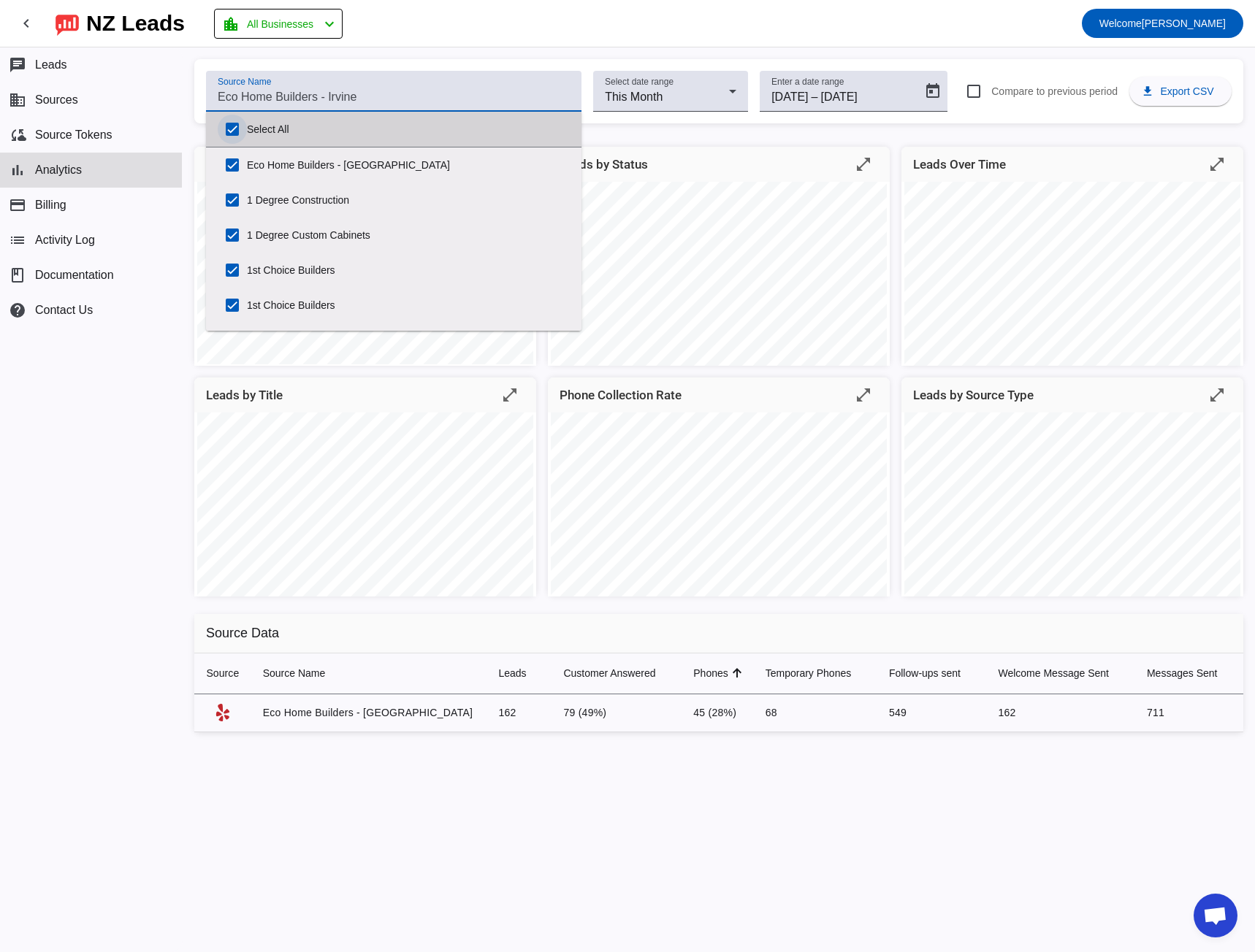
checkbox input "true"
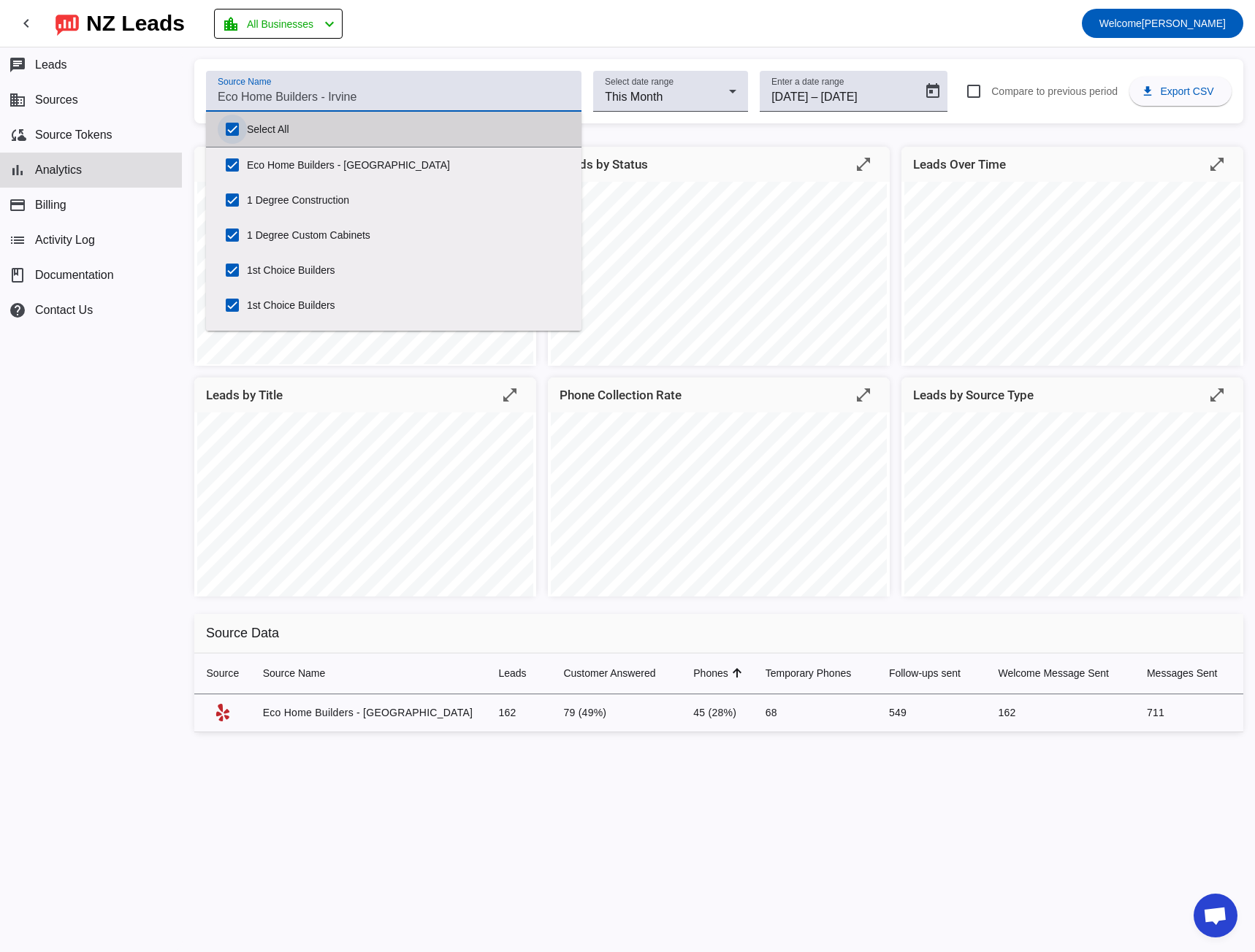
checkbox input "true"
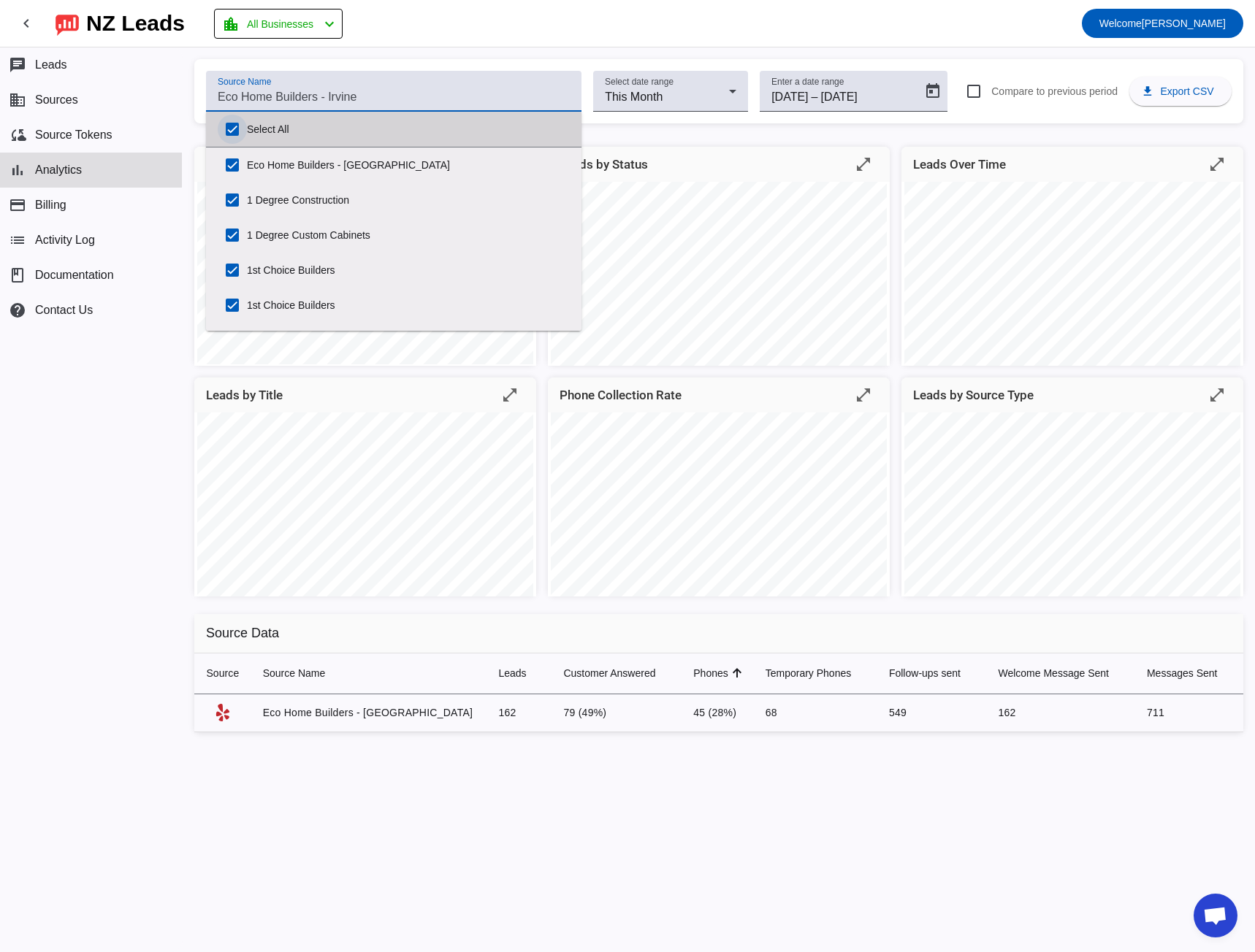
checkbox input "true"
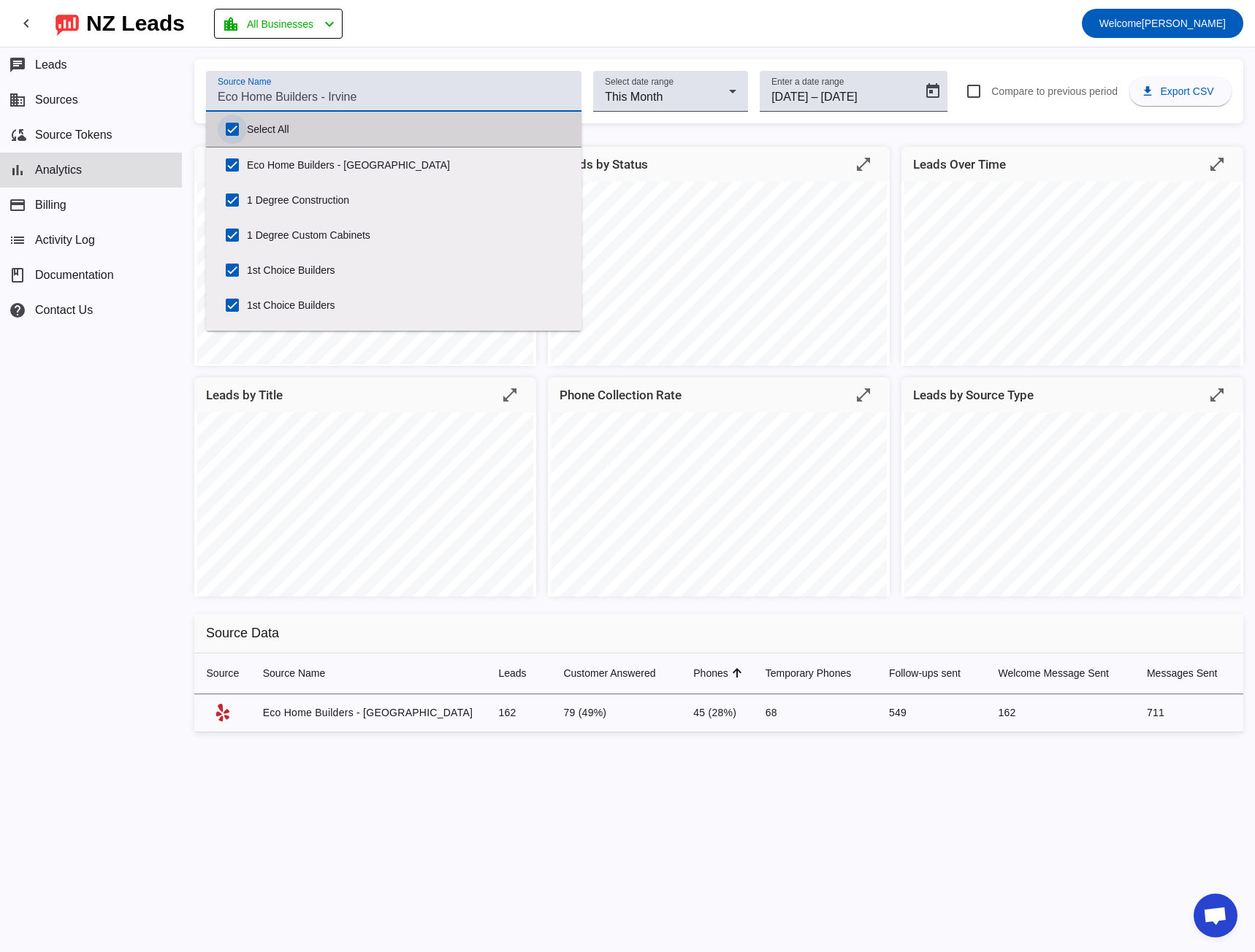
checkbox input "true"
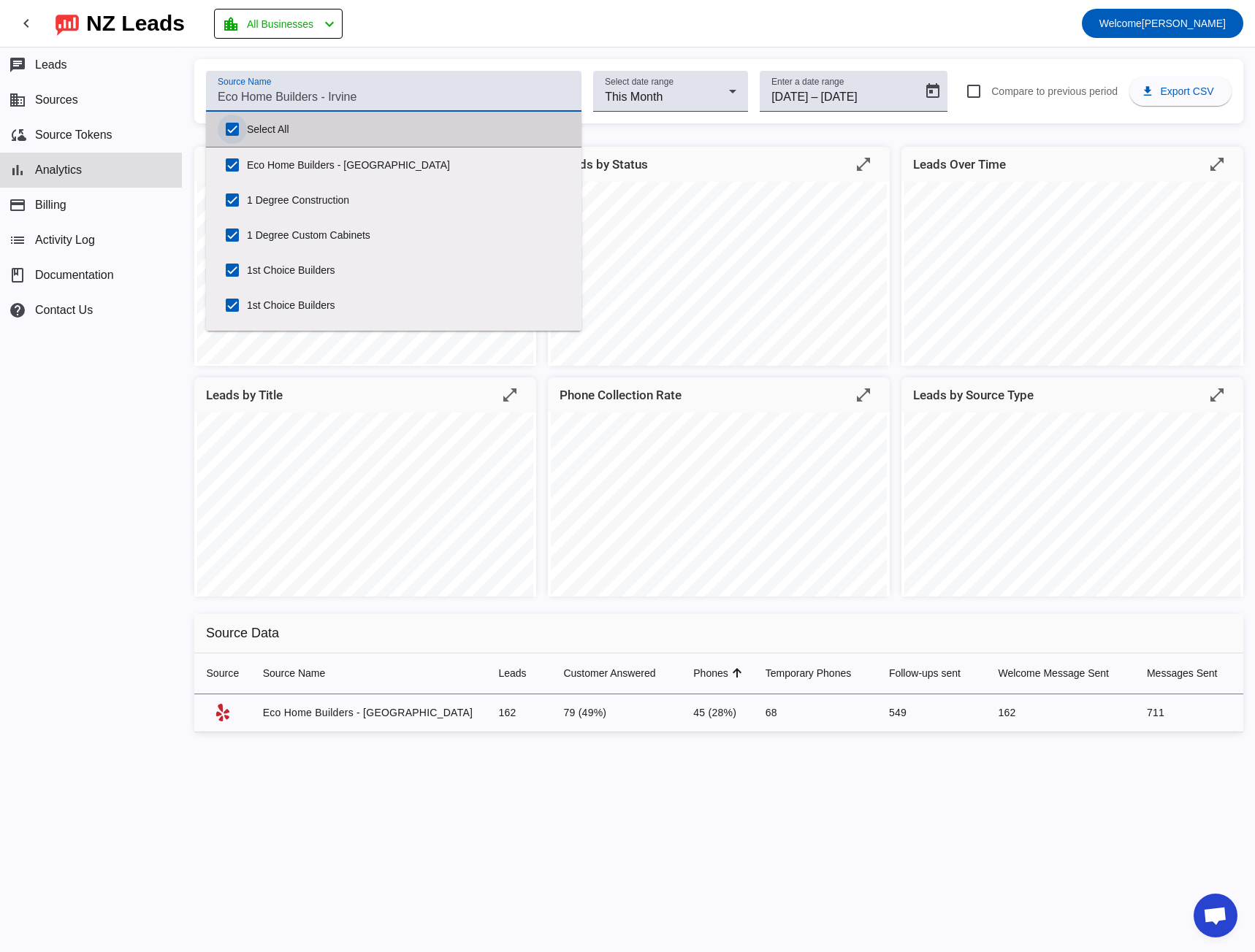
checkbox input "true"
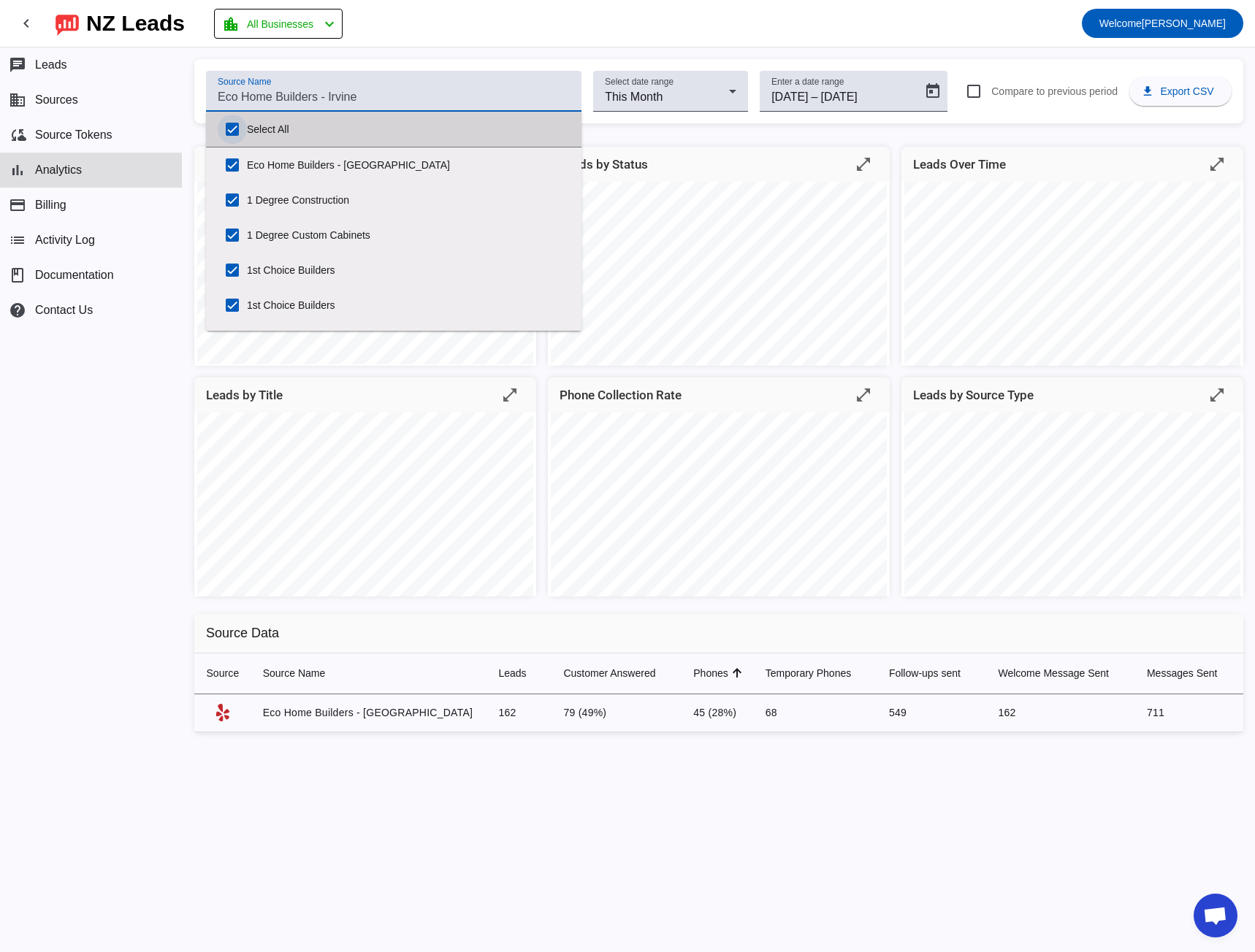
checkbox input "true"
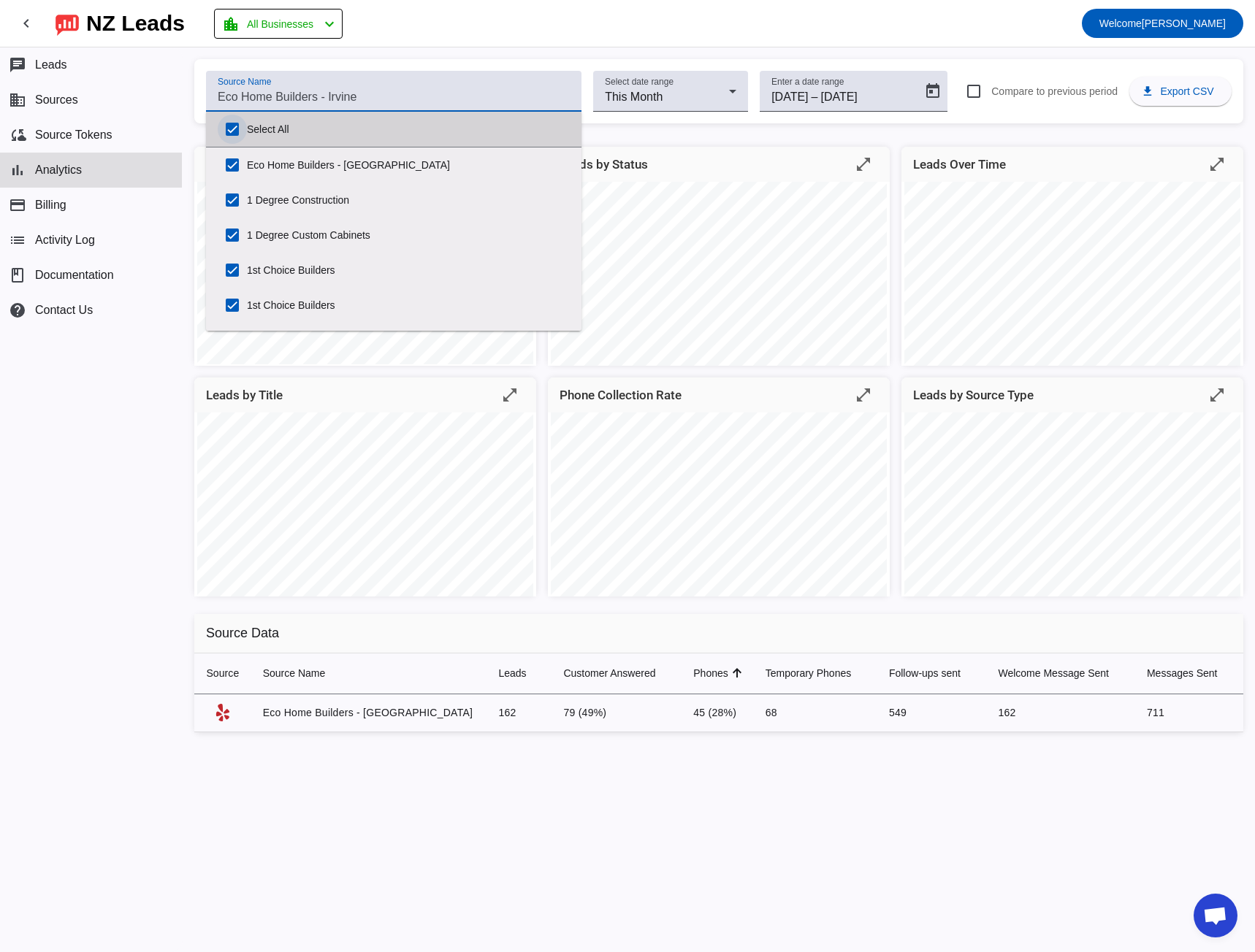
checkbox input "true"
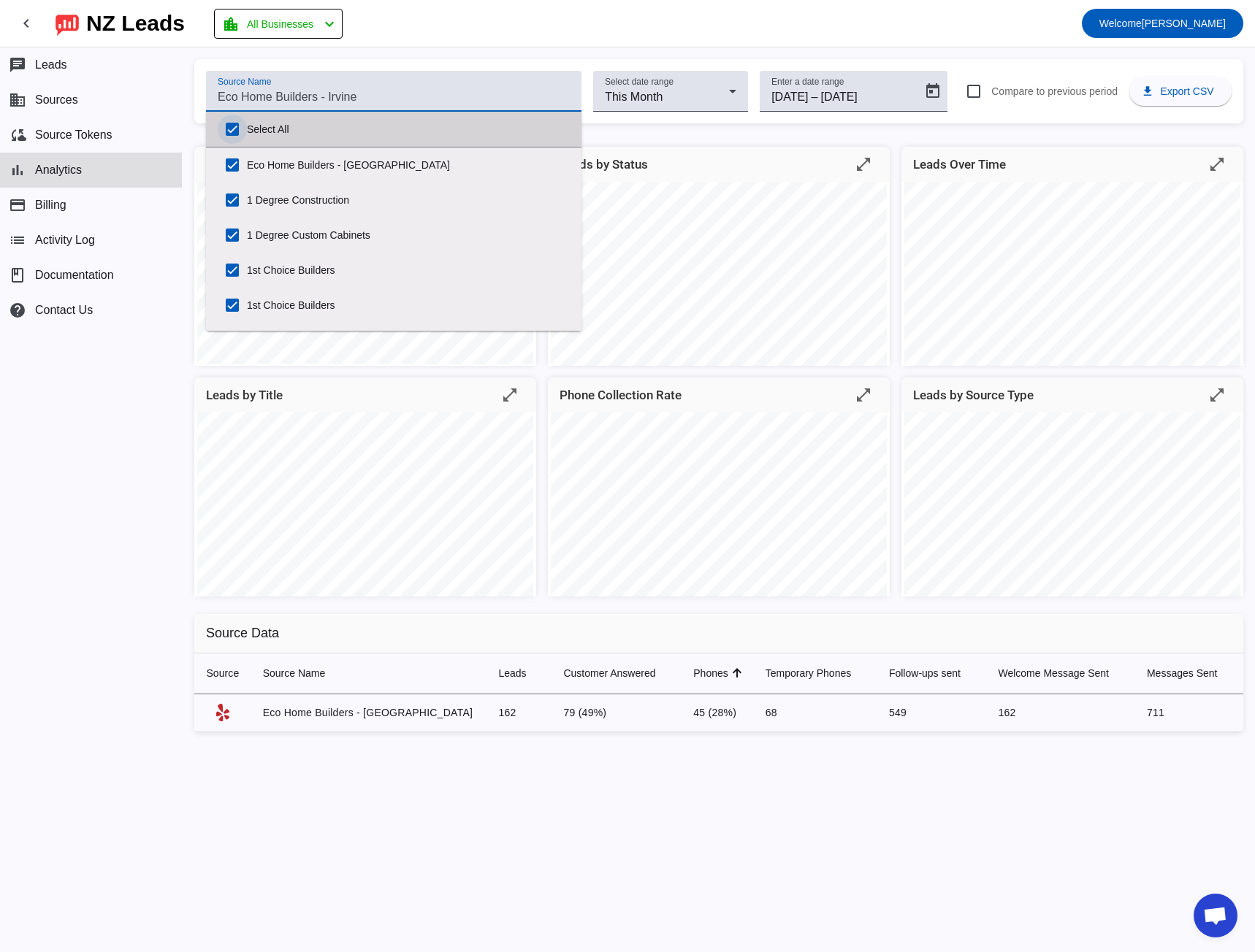
checkbox input "true"
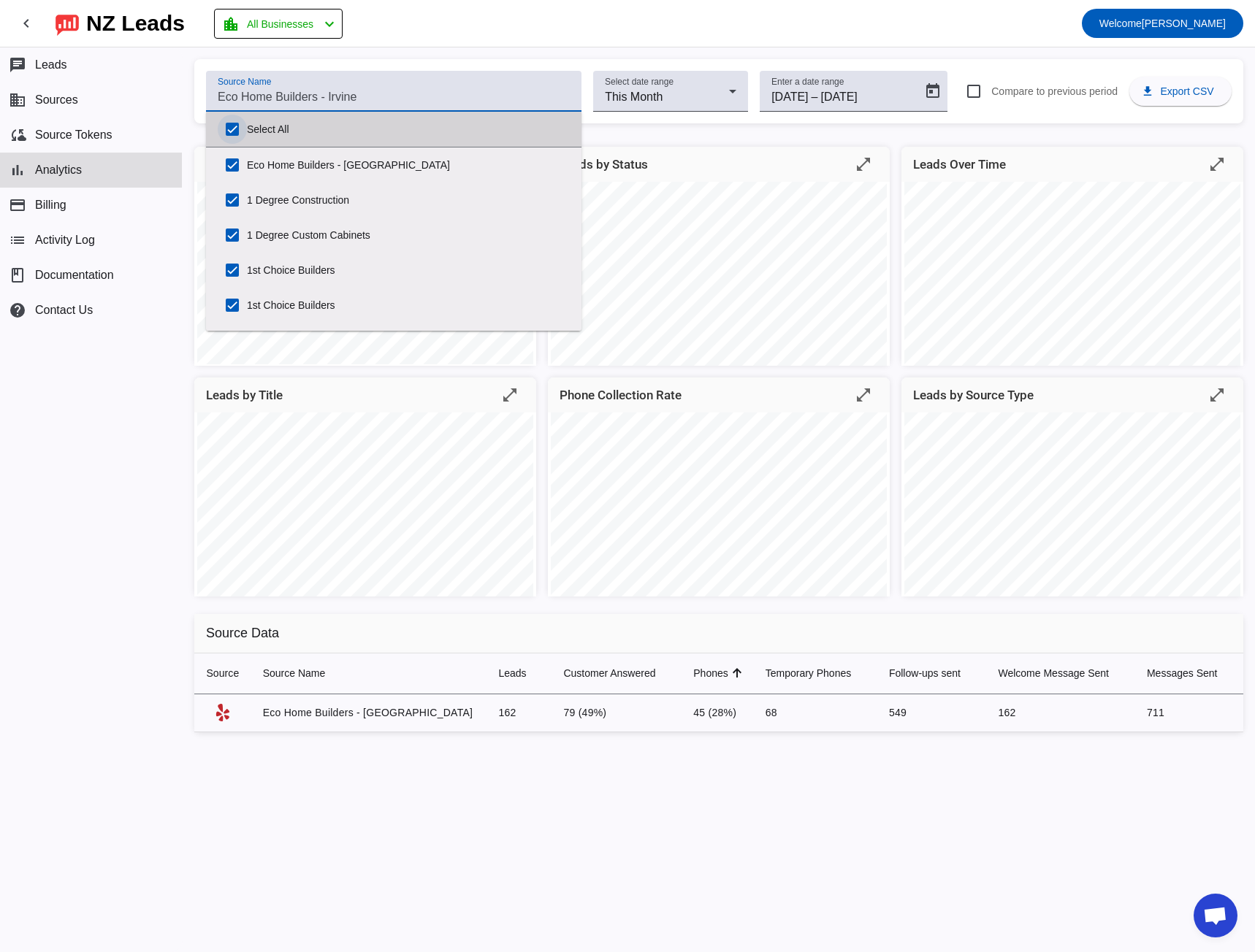
checkbox input "true"
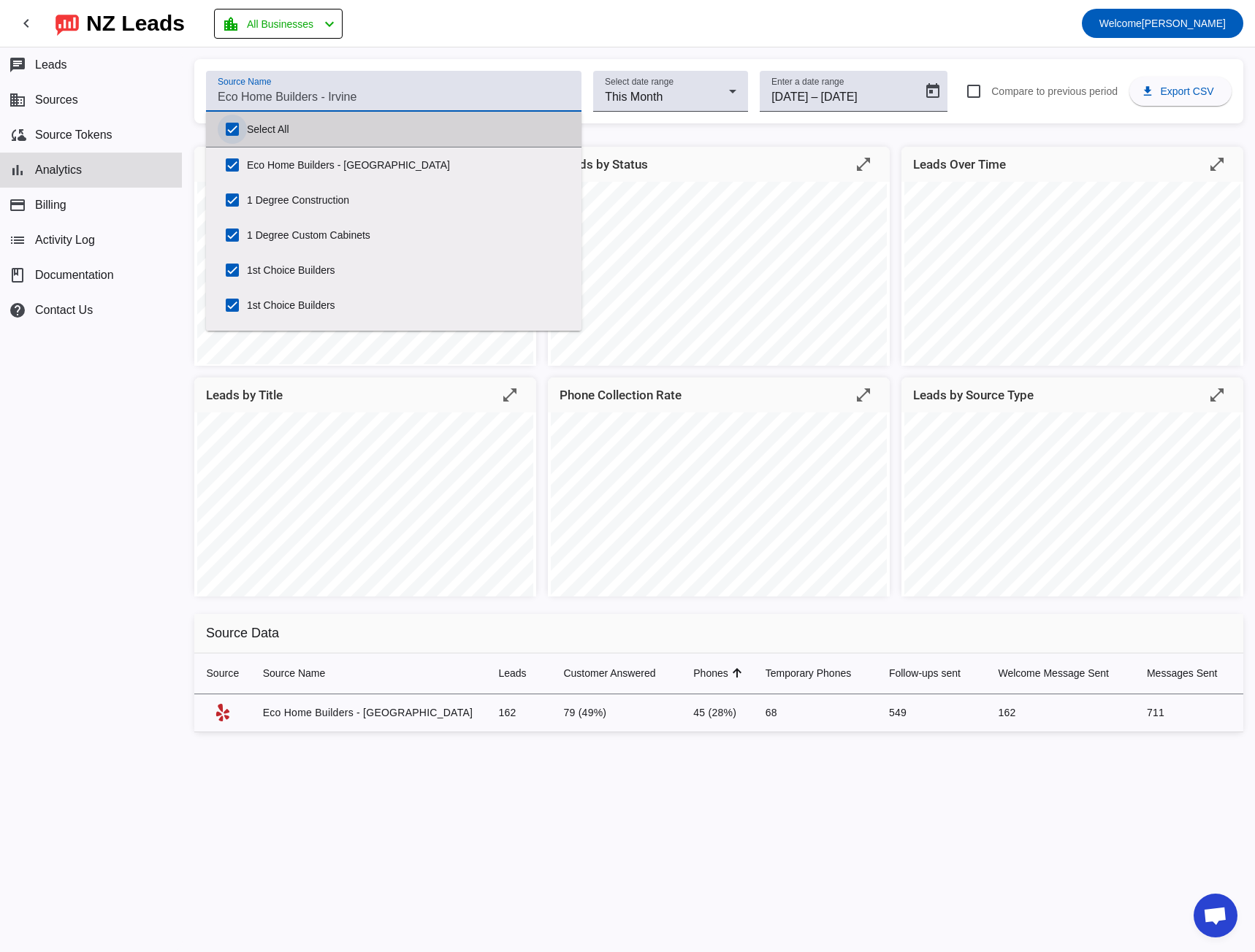
checkbox input "true"
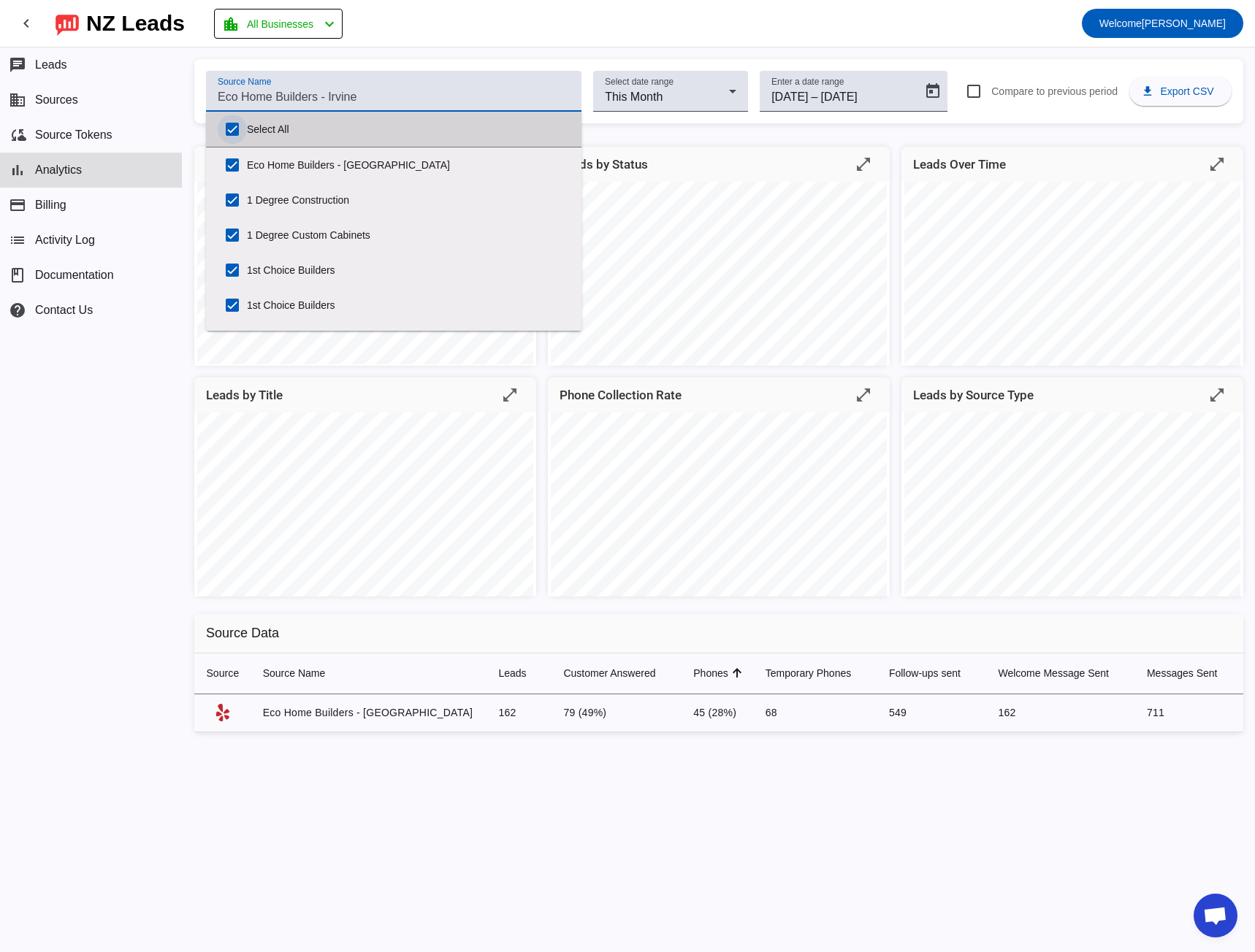
checkbox input "true"
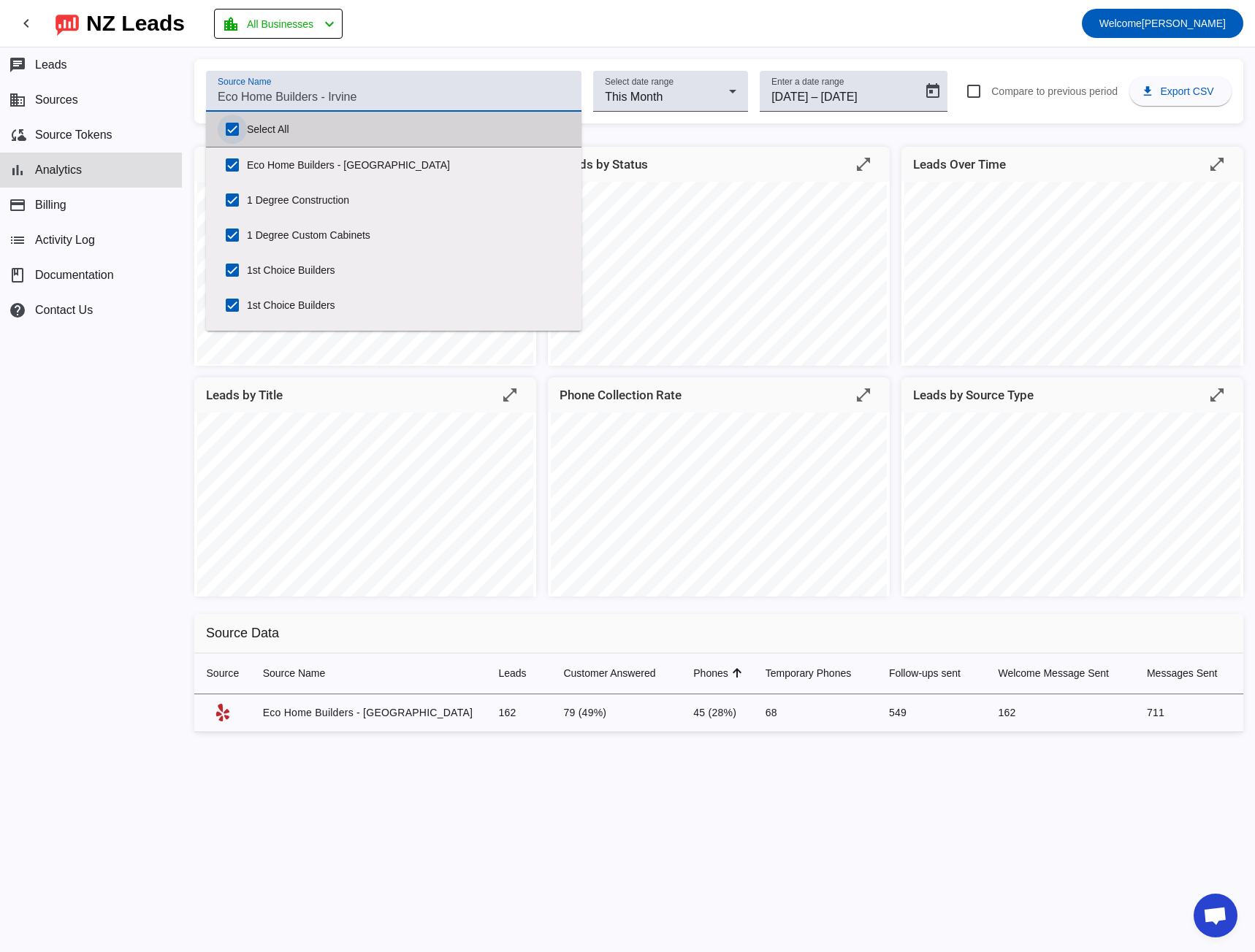
checkbox input "true"
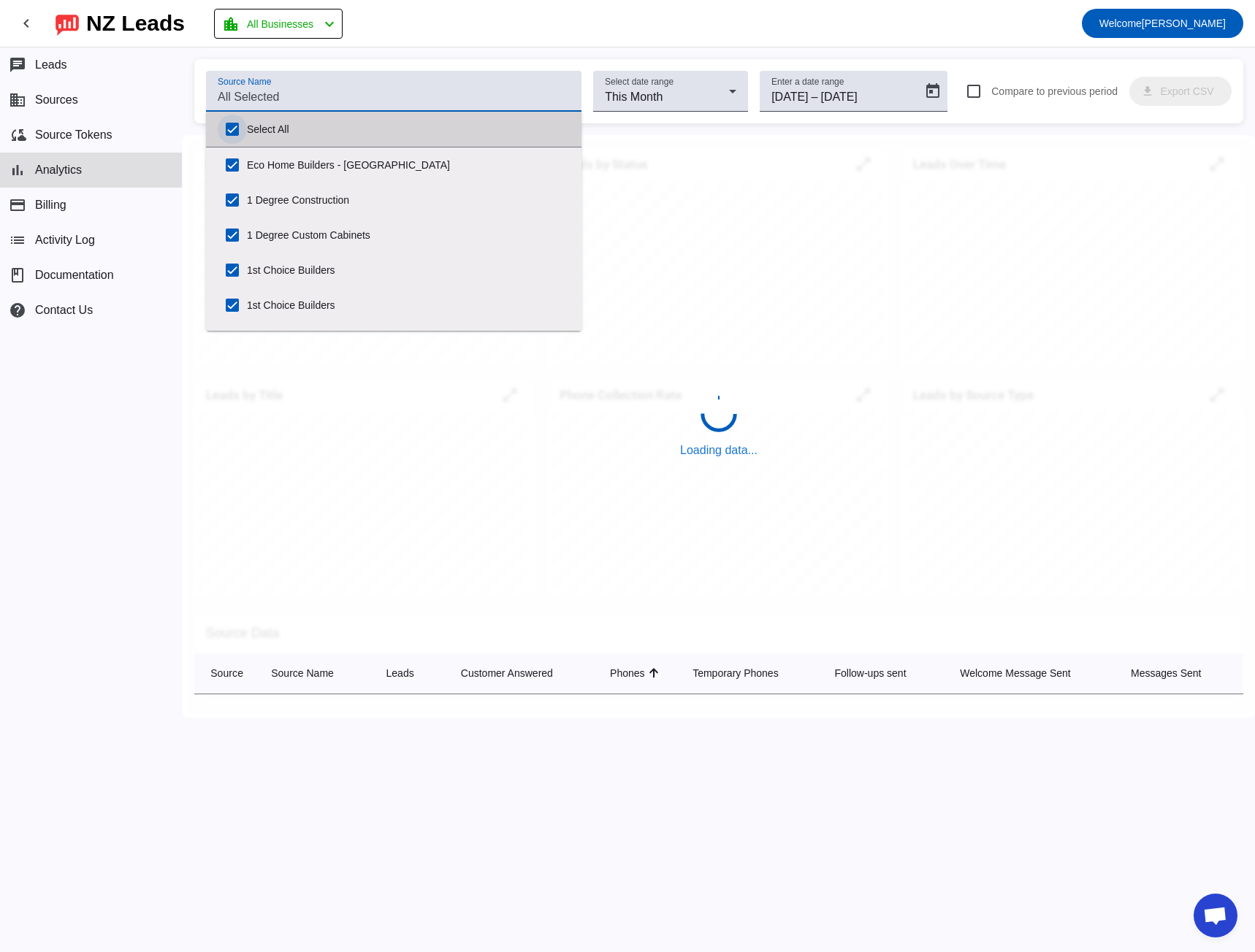
click at [236, 126] on input "Select All" at bounding box center [231, 128] width 29 height 29
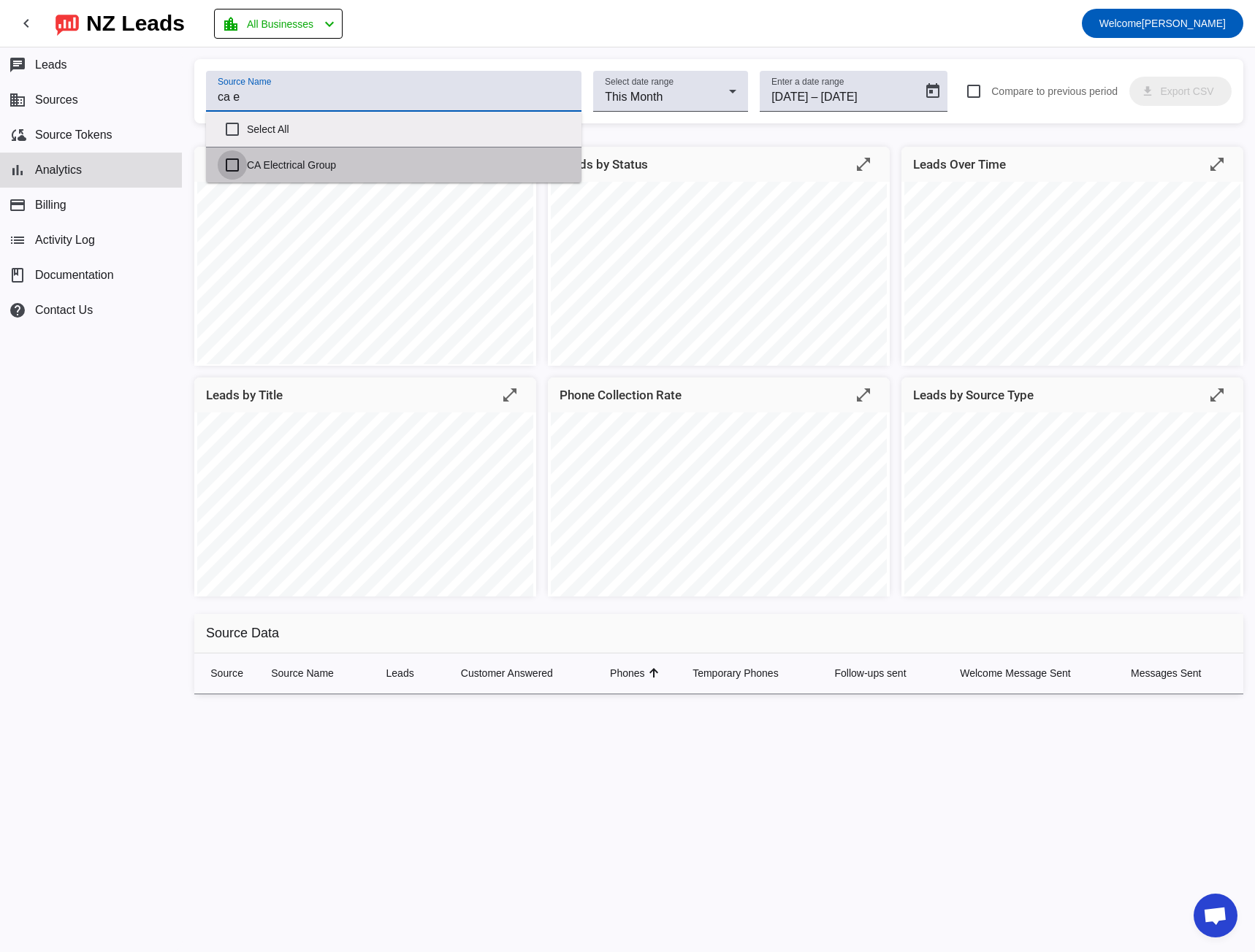
click at [234, 166] on input "CA Electrical Group" at bounding box center [231, 165] width 29 height 29
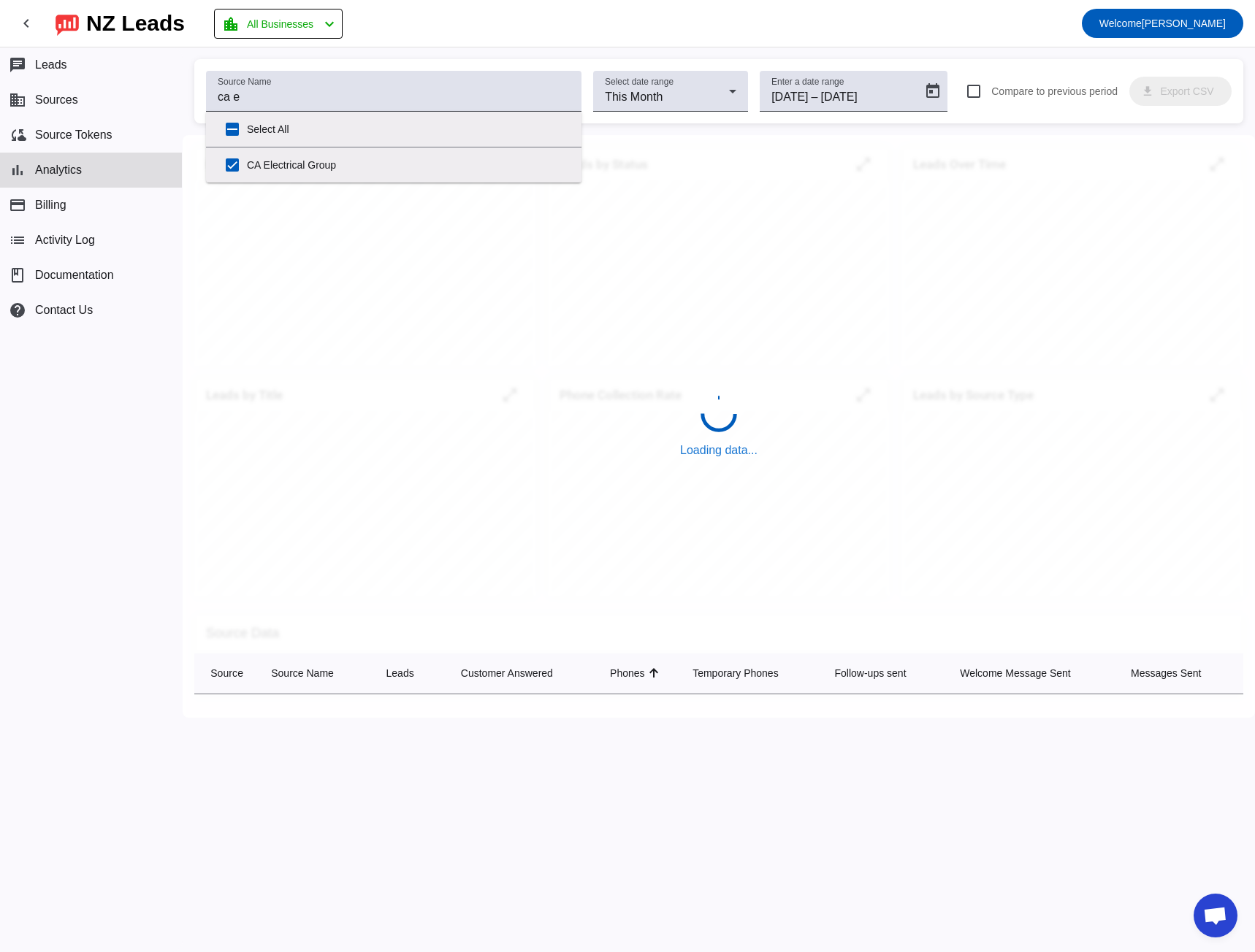
click at [166, 406] on div "chat Leads business Sources cloud_sync Source Tokens bar_chart Analytics paymen…" at bounding box center [91, 500] width 182 height 905
